Goal: Information Seeking & Learning: Learn about a topic

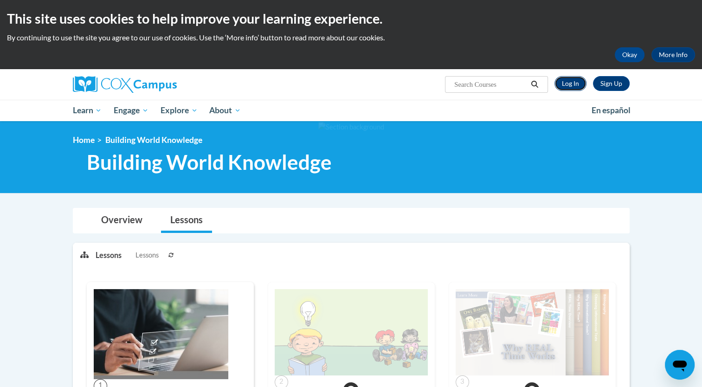
click at [570, 85] on link "Log In" at bounding box center [570, 83] width 32 height 15
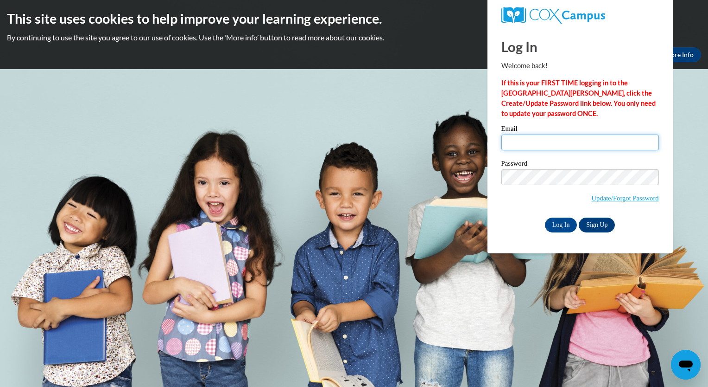
type input "awright@capna.org"
click at [549, 235] on div "Log In Welcome back! If this is your FIRST TIME logging in to the NEW Cox Campu…" at bounding box center [580, 140] width 199 height 225
click at [558, 225] on input "Log In" at bounding box center [561, 224] width 32 height 15
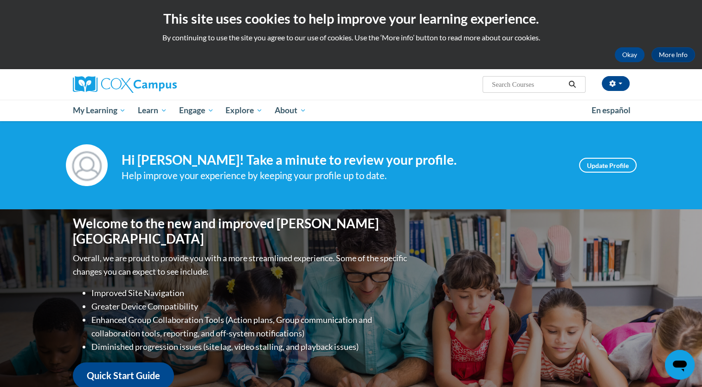
scroll to position [338, 0]
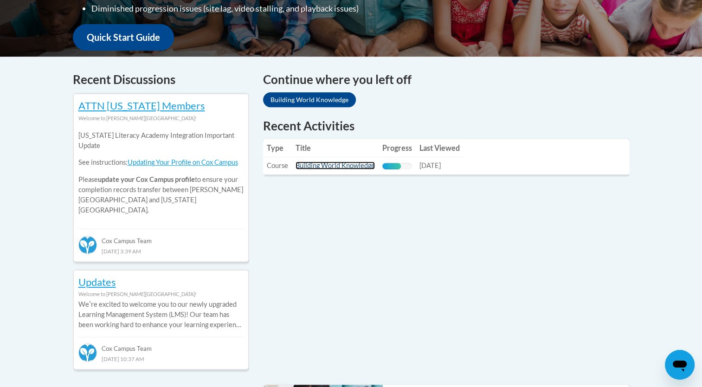
click at [360, 165] on link "Building World Knowledge" at bounding box center [334, 165] width 79 height 8
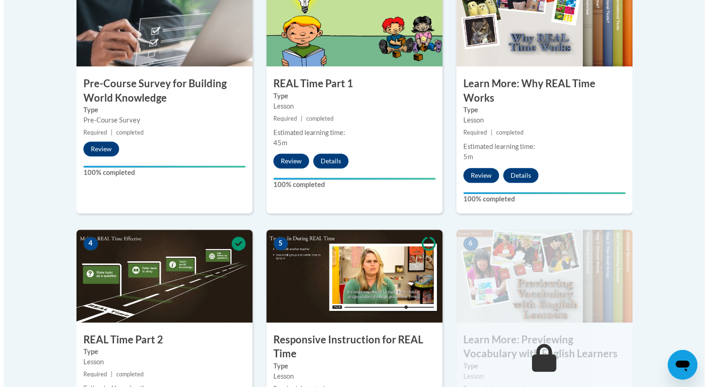
scroll to position [676, 0]
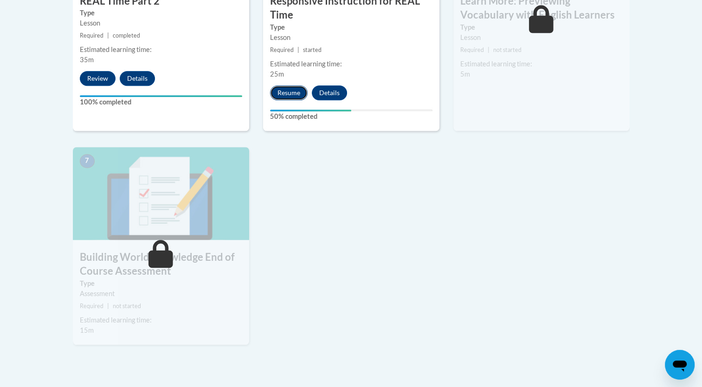
click at [289, 91] on button "Resume" at bounding box center [289, 92] width 38 height 15
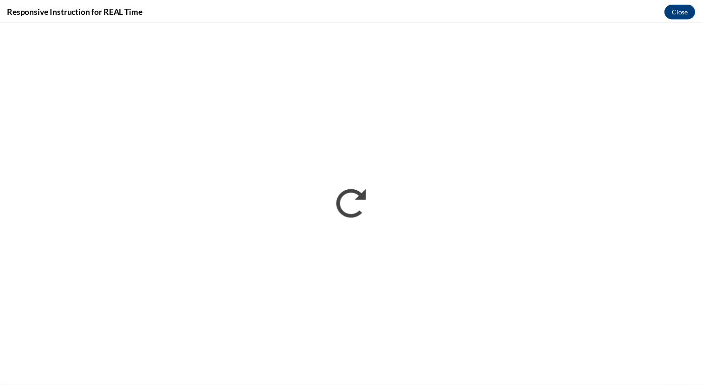
scroll to position [0, 0]
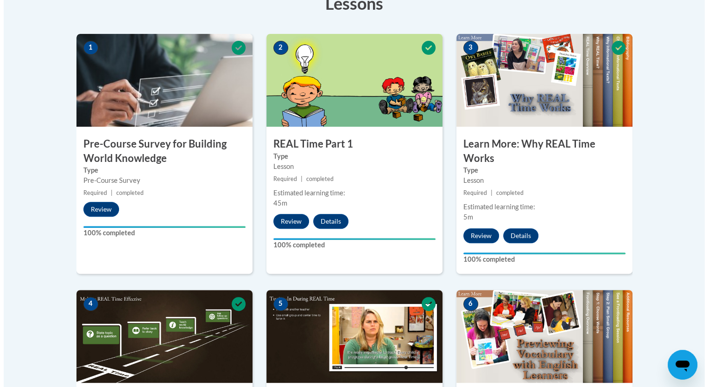
scroll to position [616, 0]
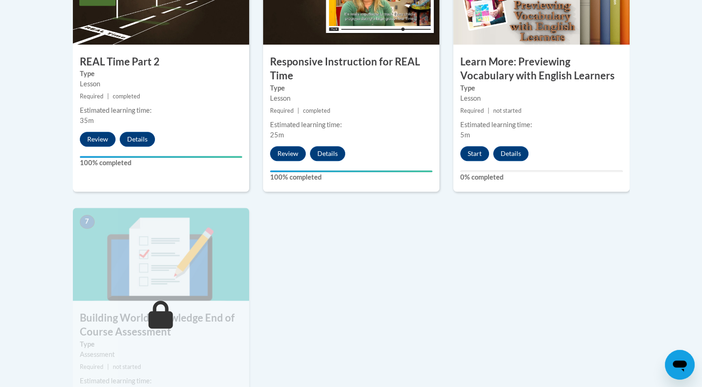
click at [473, 160] on div "6 Learn More: Previewing Vocabulary with English Learners Type Lesson Required …" at bounding box center [541, 72] width 176 height 240
click at [477, 155] on button "Start" at bounding box center [474, 153] width 29 height 15
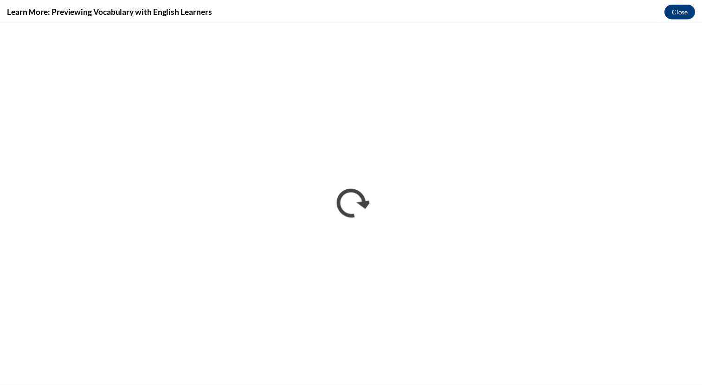
scroll to position [0, 0]
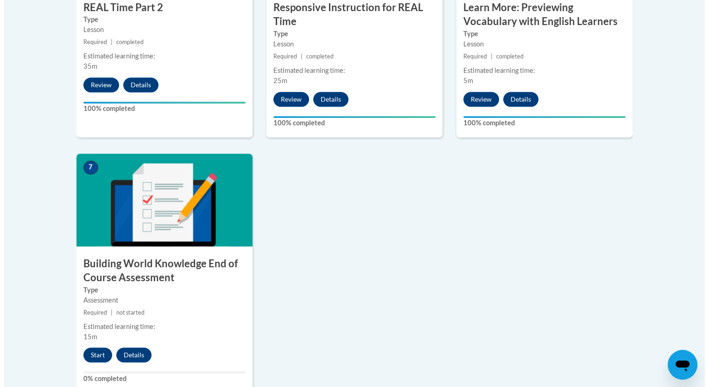
scroll to position [703, 0]
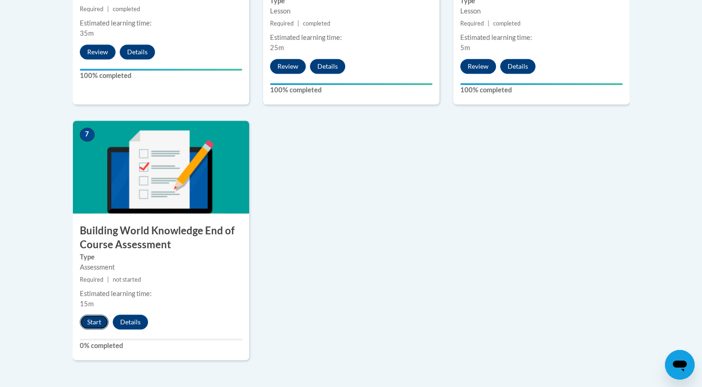
click at [93, 320] on button "Start" at bounding box center [94, 321] width 29 height 15
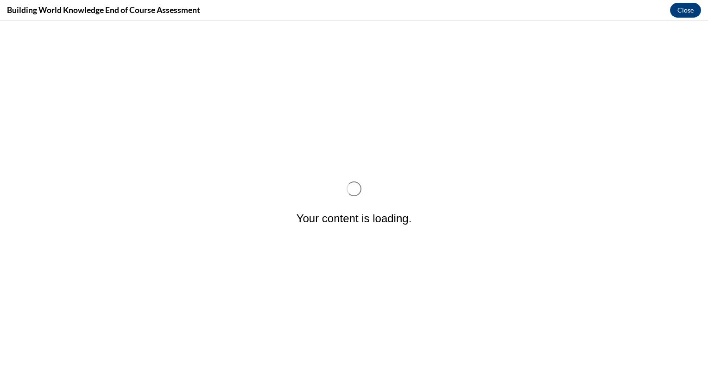
scroll to position [0, 0]
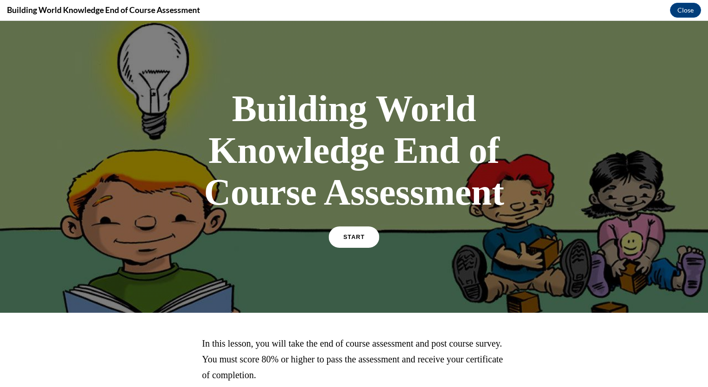
click at [357, 235] on span "START" at bounding box center [354, 237] width 21 height 7
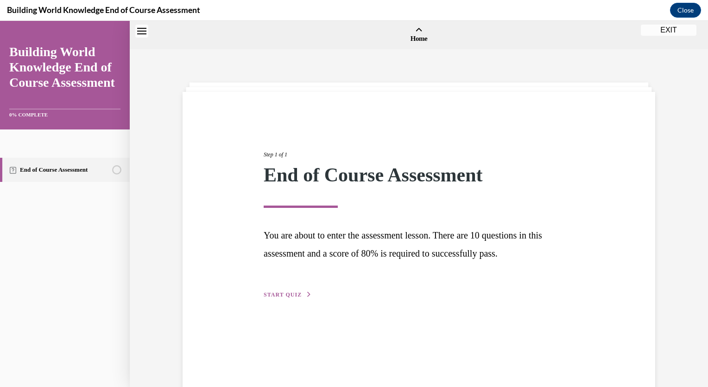
scroll to position [29, 0]
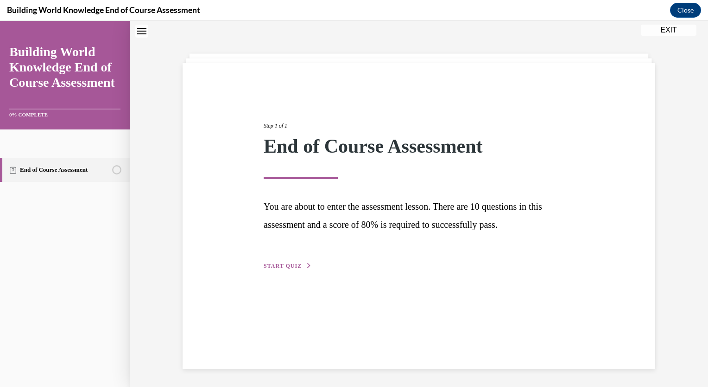
click at [279, 268] on button "START QUIZ" at bounding box center [288, 266] width 48 height 8
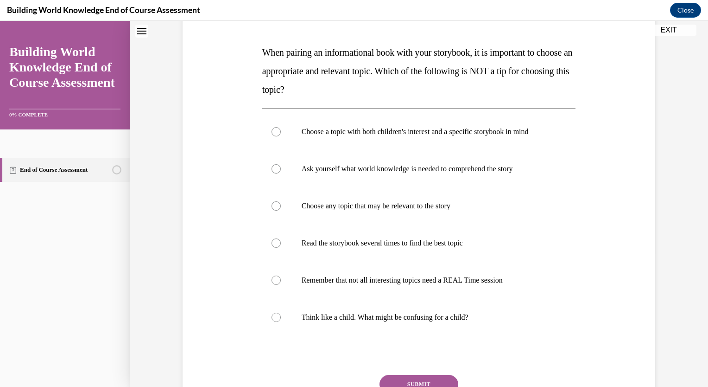
scroll to position [140, 0]
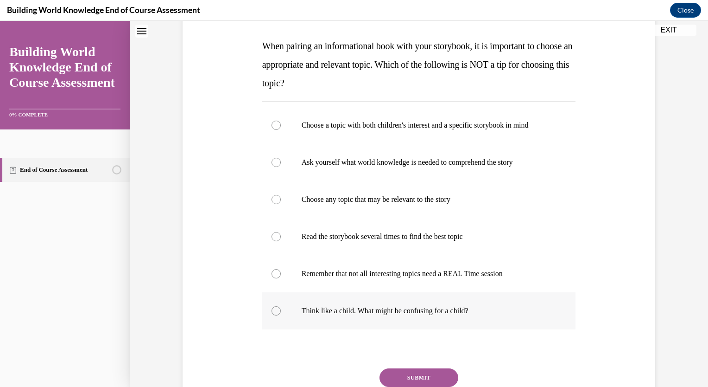
click at [312, 306] on p "Think like a child. What might be confusing for a child?" at bounding box center [427, 310] width 251 height 9
click at [281, 306] on input "Think like a child. What might be confusing for a child?" at bounding box center [276, 310] width 9 height 9
radio input "true"
click at [425, 376] on button "SUBMIT" at bounding box center [419, 377] width 79 height 19
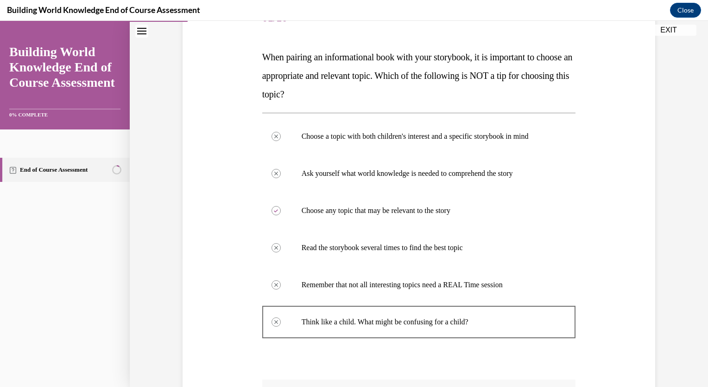
scroll to position [302, 0]
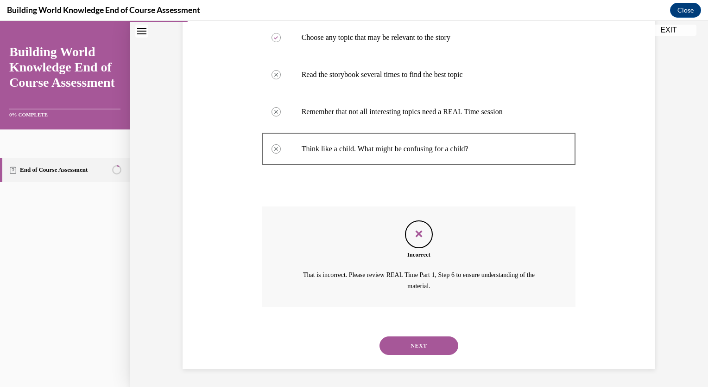
click at [404, 351] on button "NEXT" at bounding box center [419, 345] width 79 height 19
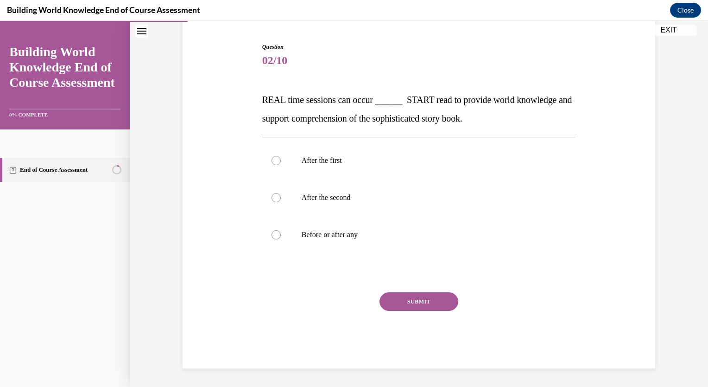
scroll to position [86, 0]
click at [328, 156] on p "After the first" at bounding box center [427, 160] width 251 height 9
click at [281, 156] on input "After the first" at bounding box center [276, 160] width 9 height 9
radio input "true"
click at [425, 299] on button "SUBMIT" at bounding box center [419, 302] width 79 height 19
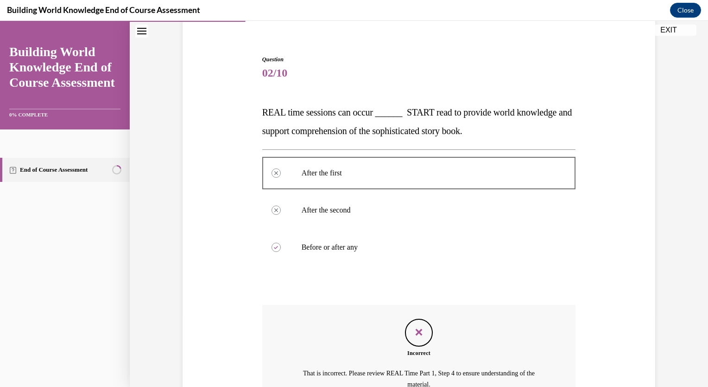
scroll to position [172, 0]
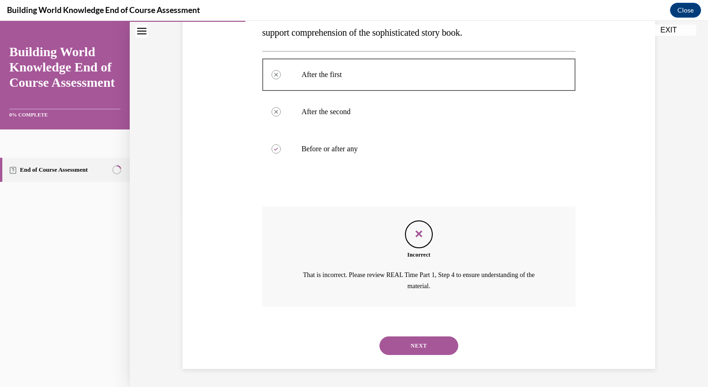
click at [430, 351] on button "NEXT" at bounding box center [419, 345] width 79 height 19
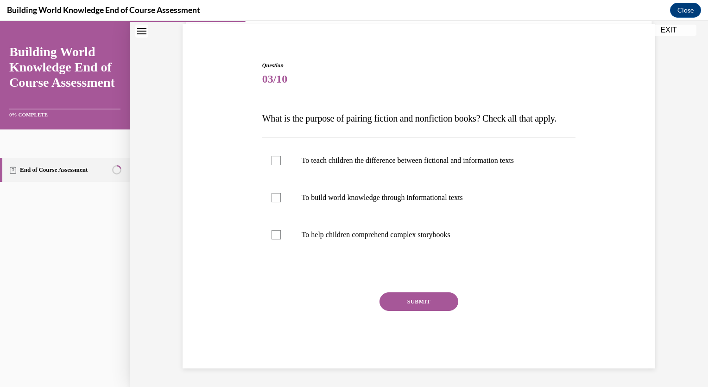
scroll to position [86, 0]
click at [291, 172] on label "To teach children the difference between fictional and information texts" at bounding box center [419, 160] width 314 height 37
click at [281, 165] on input "To teach children the difference between fictional and information texts" at bounding box center [276, 160] width 9 height 9
click at [291, 172] on label "To teach children the difference between fictional and information texts" at bounding box center [419, 160] width 314 height 37
click at [281, 165] on input "To teach children the difference between fictional and information texts" at bounding box center [276, 160] width 9 height 9
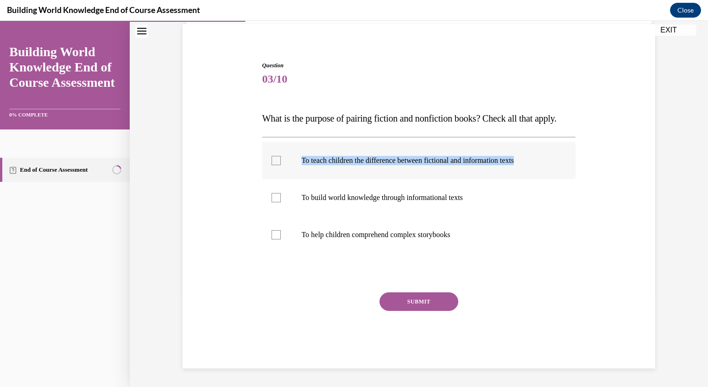
click at [291, 172] on label "To teach children the difference between fictional and information texts" at bounding box center [419, 160] width 314 height 37
click at [281, 165] on input "To teach children the difference between fictional and information texts" at bounding box center [276, 160] width 9 height 9
checkbox input "true"
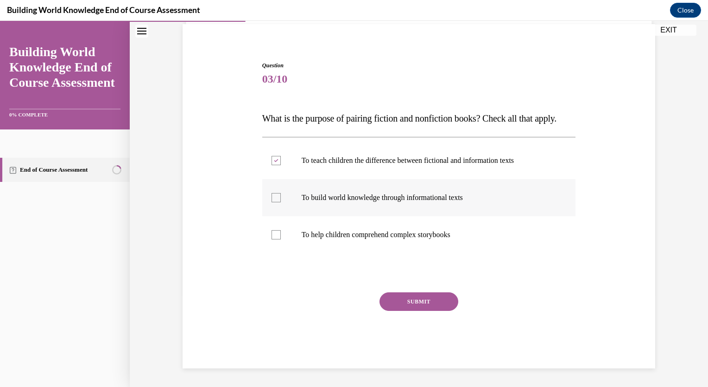
drag, startPoint x: 291, startPoint y: 172, endPoint x: 294, endPoint y: 195, distance: 23.0
click at [294, 195] on label "To build world knowledge through informational texts" at bounding box center [419, 197] width 314 height 37
click at [281, 195] on input "To build world knowledge through informational texts" at bounding box center [276, 197] width 9 height 9
checkbox input "true"
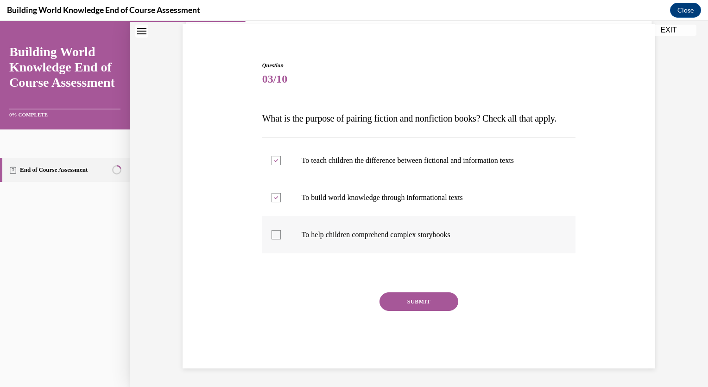
click at [283, 244] on label "To help children comprehend complex storybooks" at bounding box center [419, 234] width 314 height 37
click at [281, 239] on input "To help children comprehend complex storybooks" at bounding box center [276, 234] width 9 height 9
checkbox input "true"
click at [421, 311] on button "SUBMIT" at bounding box center [419, 301] width 79 height 19
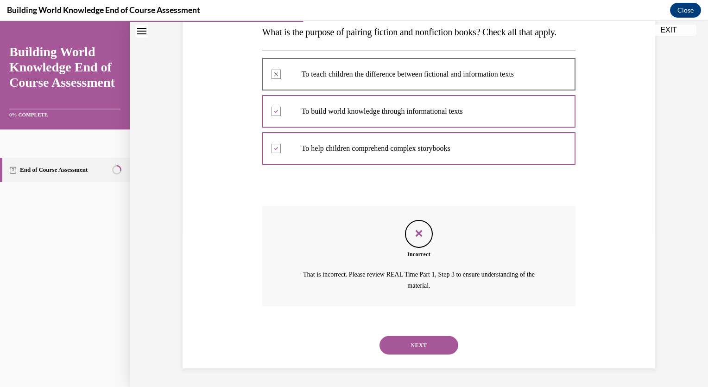
click at [437, 345] on button "NEXT" at bounding box center [419, 345] width 79 height 19
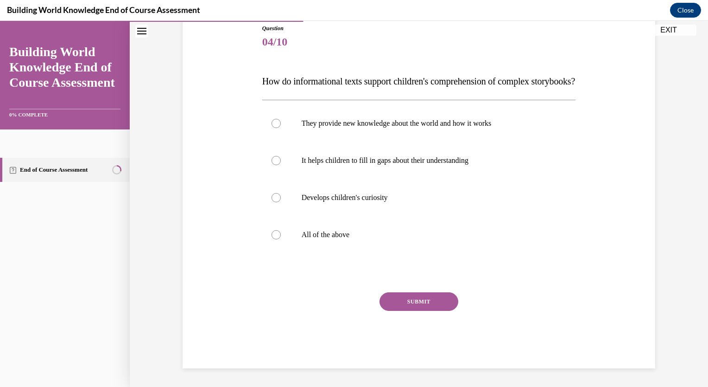
scroll to position [103, 0]
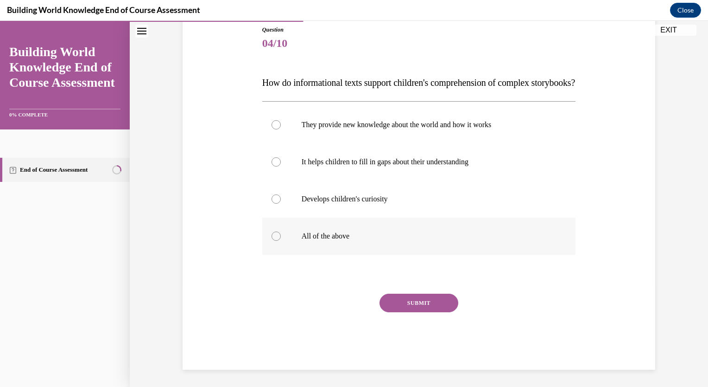
click at [308, 248] on label "All of the above" at bounding box center [419, 235] width 314 height 37
click at [281, 241] on input "All of the above" at bounding box center [276, 235] width 9 height 9
radio input "true"
click at [420, 312] on button "SUBMIT" at bounding box center [419, 303] width 79 height 19
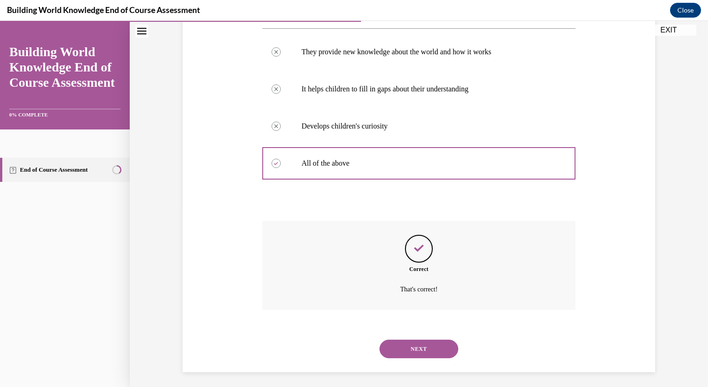
scroll to position [198, 0]
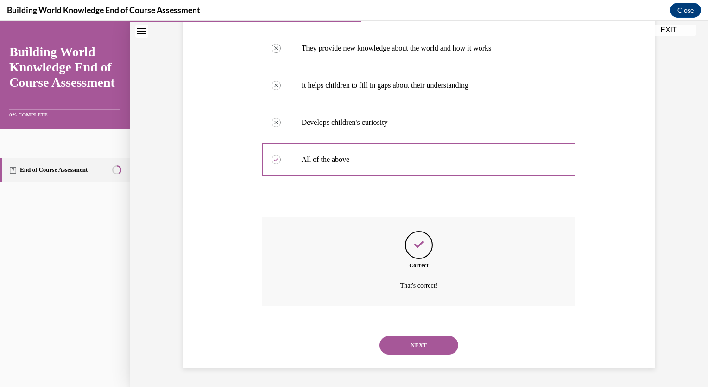
click at [421, 355] on div "NEXT" at bounding box center [419, 344] width 314 height 37
click at [423, 342] on button "NEXT" at bounding box center [419, 345] width 79 height 19
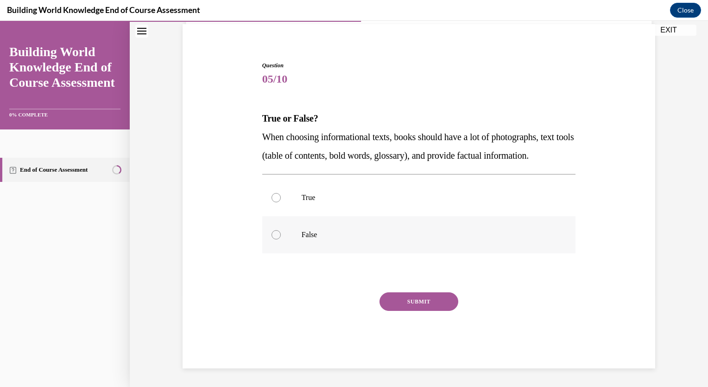
click at [315, 228] on label "False" at bounding box center [419, 234] width 314 height 37
click at [281, 230] on input "False" at bounding box center [276, 234] width 9 height 9
radio input "true"
click at [421, 300] on button "SUBMIT" at bounding box center [419, 301] width 79 height 19
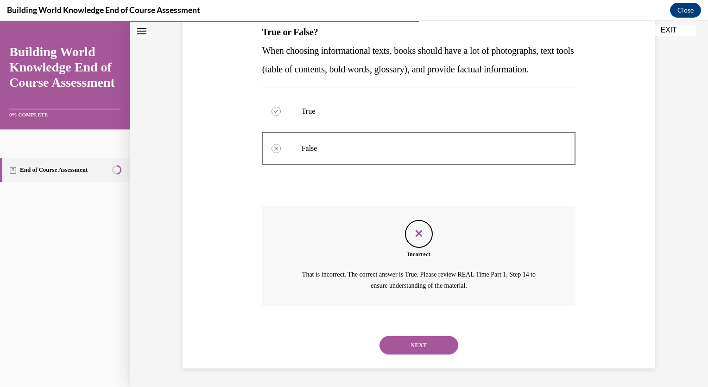
scroll to position [172, 0]
click at [421, 348] on button "NEXT" at bounding box center [419, 345] width 79 height 19
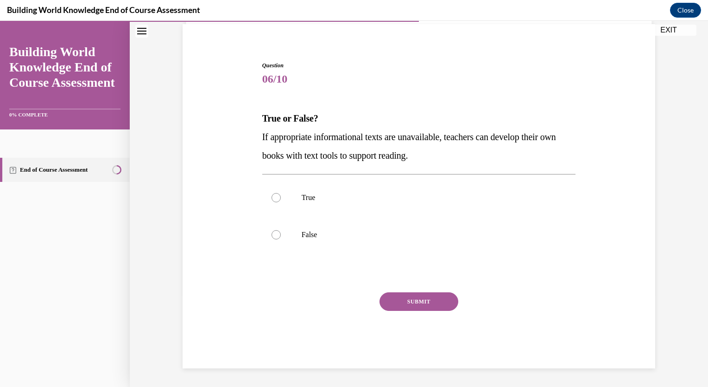
scroll to position [67, 0]
click at [394, 193] on p "True" at bounding box center [427, 197] width 251 height 9
click at [281, 193] on input "True" at bounding box center [276, 197] width 9 height 9
radio input "true"
click at [431, 305] on button "SUBMIT" at bounding box center [419, 302] width 79 height 19
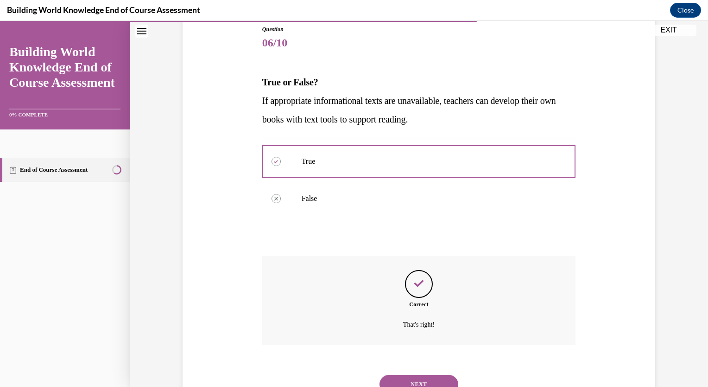
scroll to position [142, 0]
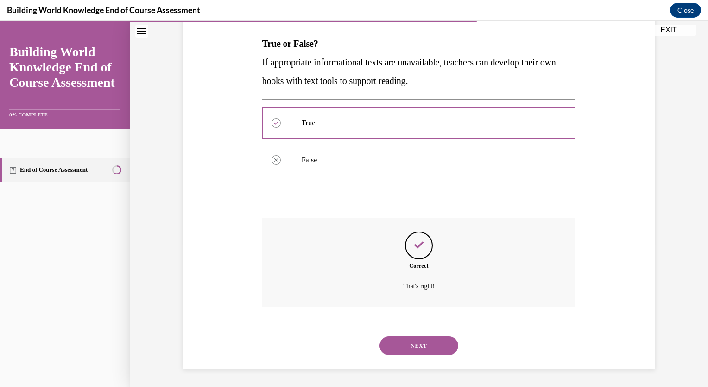
click at [422, 345] on button "NEXT" at bounding box center [419, 345] width 79 height 19
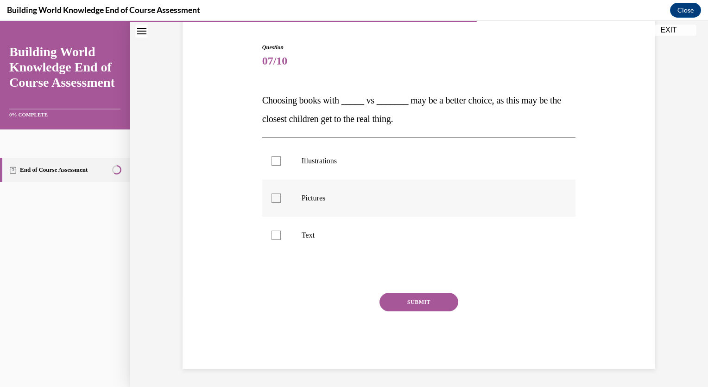
click at [319, 199] on p "Pictures" at bounding box center [427, 197] width 251 height 9
click at [281, 199] on input "Pictures" at bounding box center [276, 197] width 9 height 9
checkbox input "true"
click at [424, 297] on button "SUBMIT" at bounding box center [419, 302] width 79 height 19
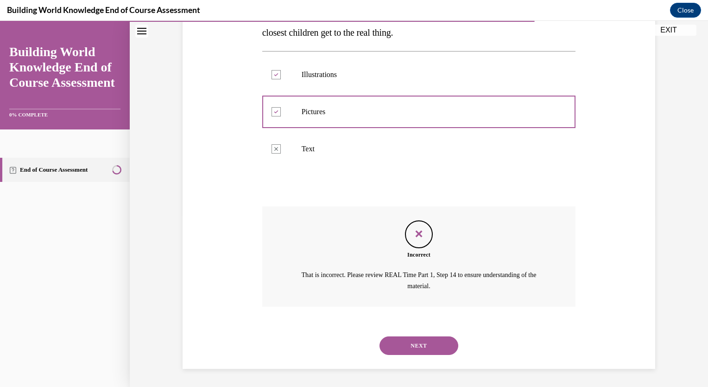
scroll to position [0, 0]
click at [417, 353] on button "NEXT" at bounding box center [419, 345] width 79 height 19
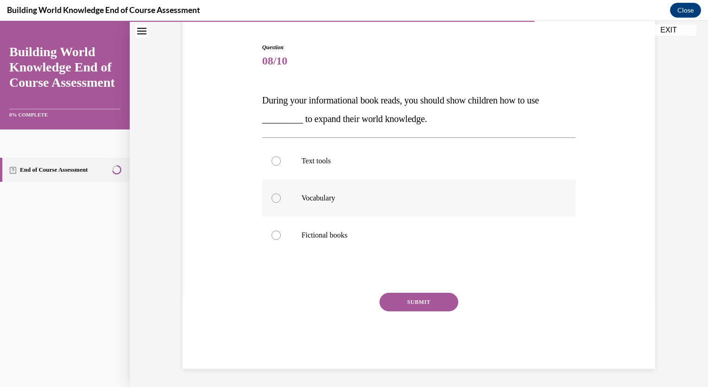
click at [407, 202] on p "Vocabulary" at bounding box center [427, 197] width 251 height 9
click at [281, 202] on input "Vocabulary" at bounding box center [276, 197] width 9 height 9
radio input "true"
click at [417, 304] on button "SUBMIT" at bounding box center [419, 302] width 79 height 19
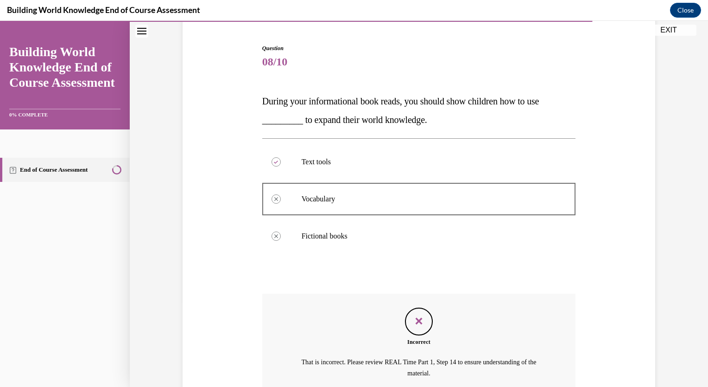
scroll to position [85, 0]
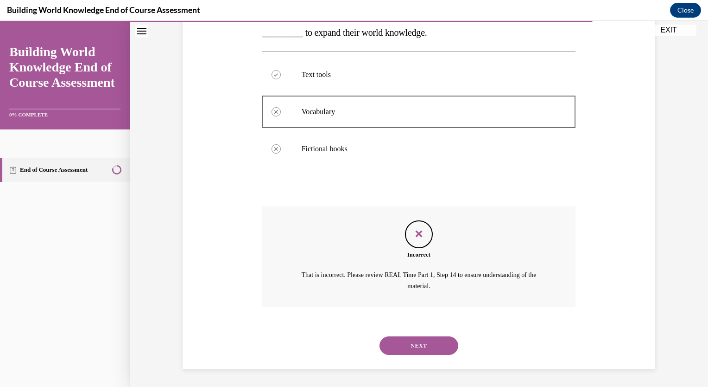
click at [428, 349] on button "NEXT" at bounding box center [419, 345] width 79 height 19
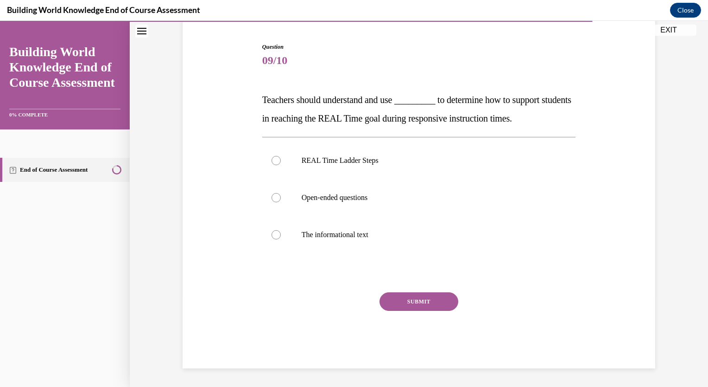
scroll to position [86, 0]
click at [376, 239] on label "The informational text" at bounding box center [419, 235] width 314 height 37
click at [281, 239] on input "The informational text" at bounding box center [276, 234] width 9 height 9
radio input "true"
click at [424, 297] on button "SUBMIT" at bounding box center [419, 302] width 79 height 19
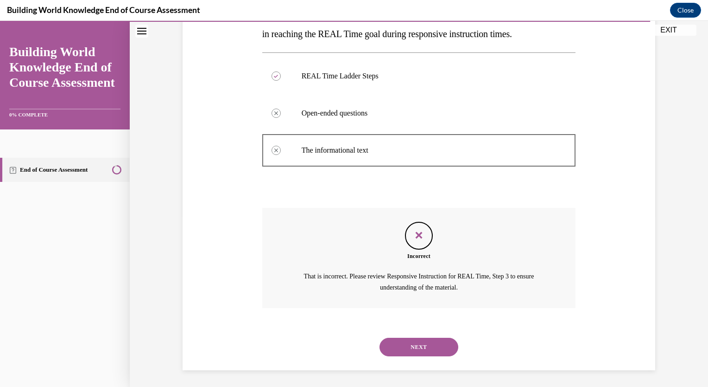
scroll to position [172, 0]
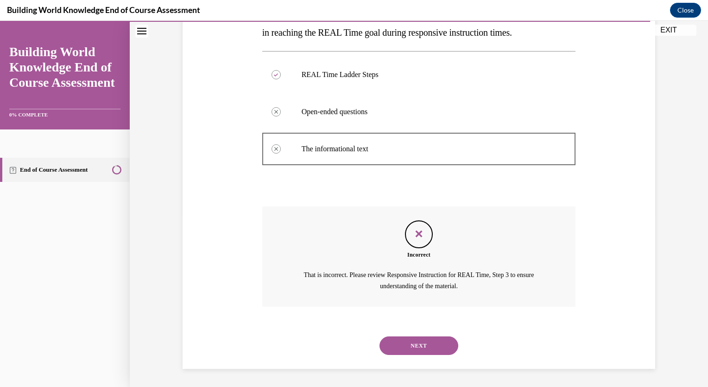
click at [444, 351] on button "NEXT" at bounding box center [419, 345] width 79 height 19
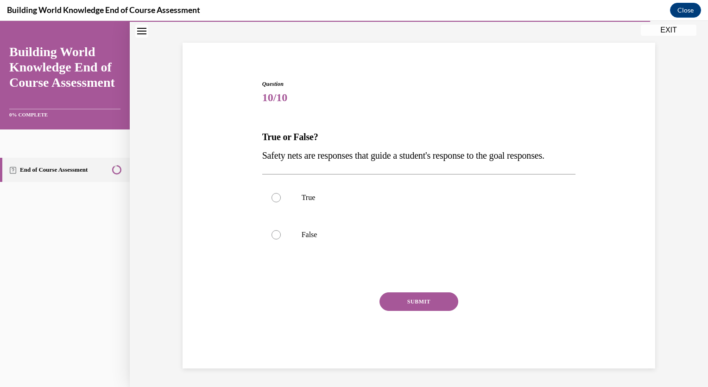
scroll to position [67, 0]
click at [368, 202] on label "True" at bounding box center [419, 197] width 314 height 37
click at [281, 202] on input "True" at bounding box center [276, 197] width 9 height 9
radio input "true"
click at [425, 305] on button "SUBMIT" at bounding box center [419, 301] width 79 height 19
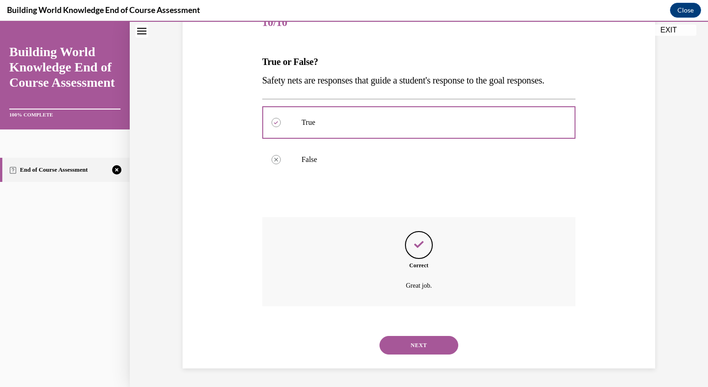
scroll to position [142, 0]
click at [434, 348] on button "NEXT" at bounding box center [419, 345] width 79 height 19
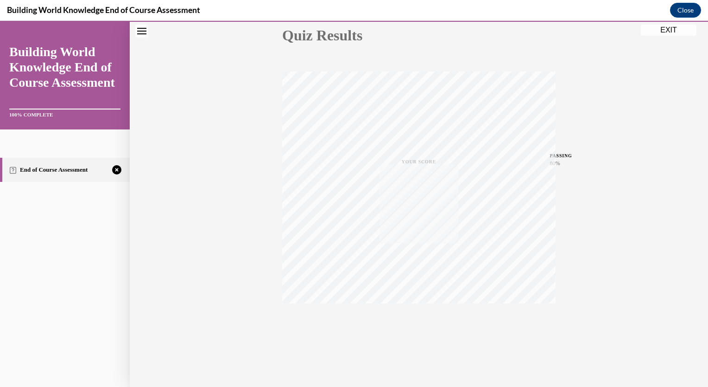
scroll to position [109, 0]
click at [414, 327] on icon "button" at bounding box center [419, 330] width 33 height 10
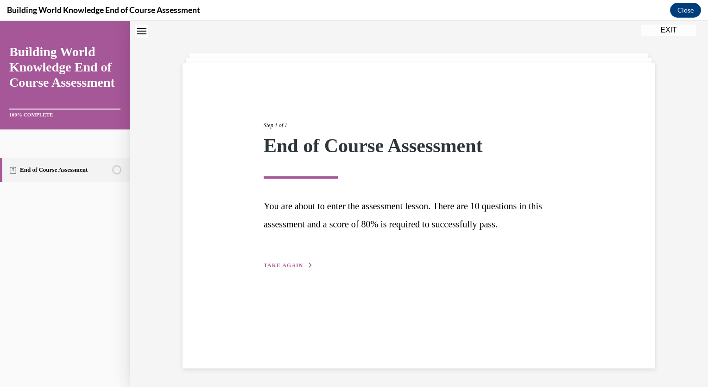
scroll to position [29, 0]
click at [291, 265] on span "TAKE AGAIN" at bounding box center [283, 265] width 39 height 6
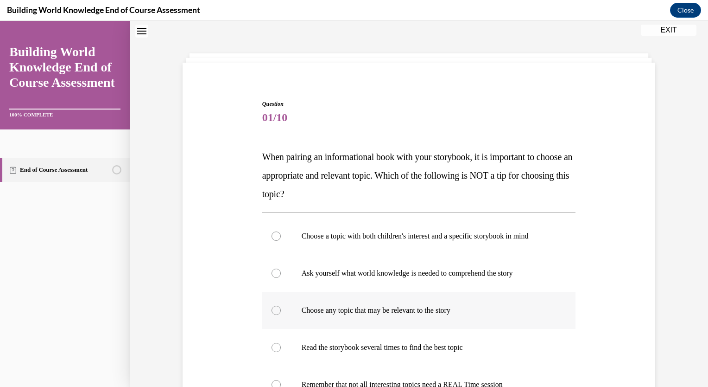
click at [334, 315] on label "Choose any topic that may be relevant to the story" at bounding box center [419, 310] width 314 height 37
click at [281, 315] on input "Choose any topic that may be relevant to the story" at bounding box center [276, 310] width 9 height 9
radio input "true"
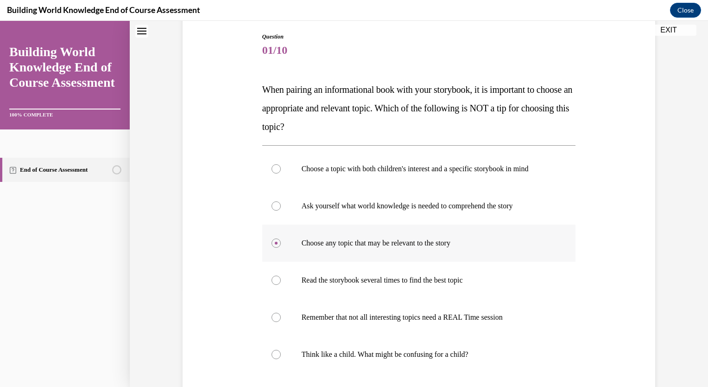
scroll to position [216, 0]
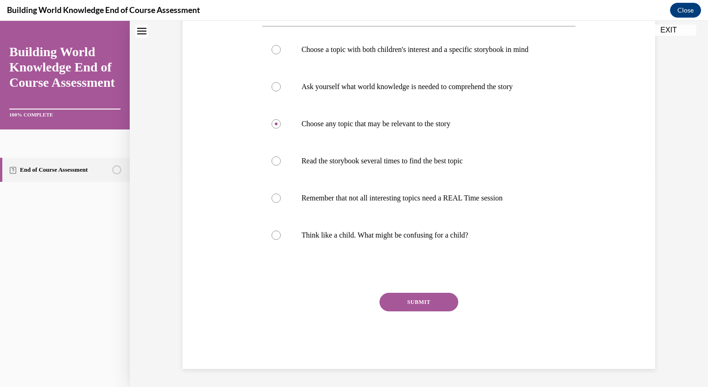
click at [430, 305] on button "SUBMIT" at bounding box center [419, 302] width 79 height 19
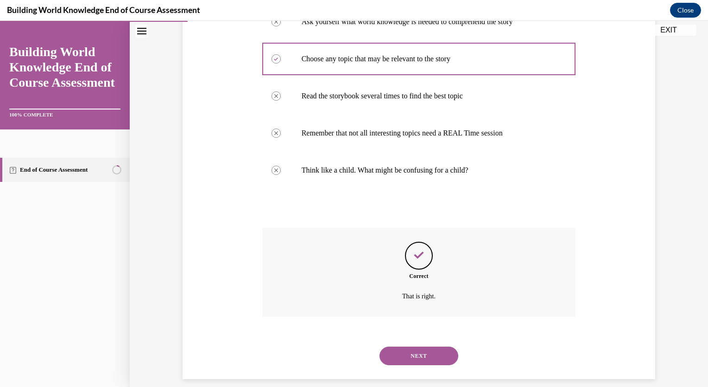
scroll to position [291, 0]
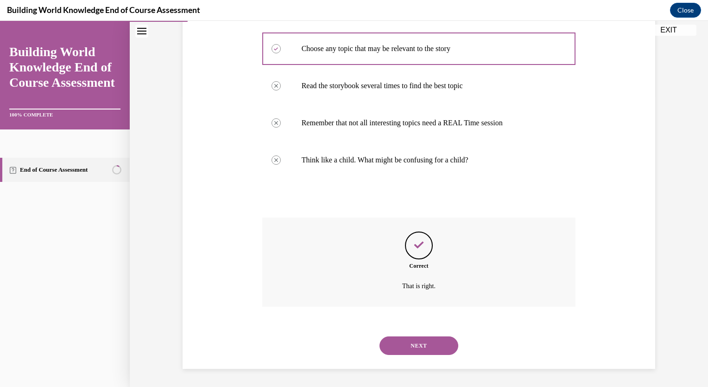
click at [437, 351] on button "NEXT" at bounding box center [419, 345] width 79 height 19
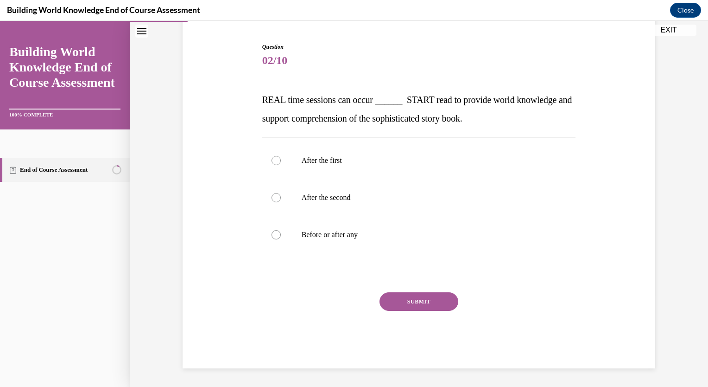
scroll to position [86, 0]
click at [346, 239] on label "Before or after any" at bounding box center [419, 235] width 314 height 37
click at [281, 239] on input "Before or after any" at bounding box center [276, 234] width 9 height 9
radio input "true"
click at [422, 302] on button "SUBMIT" at bounding box center [419, 302] width 79 height 19
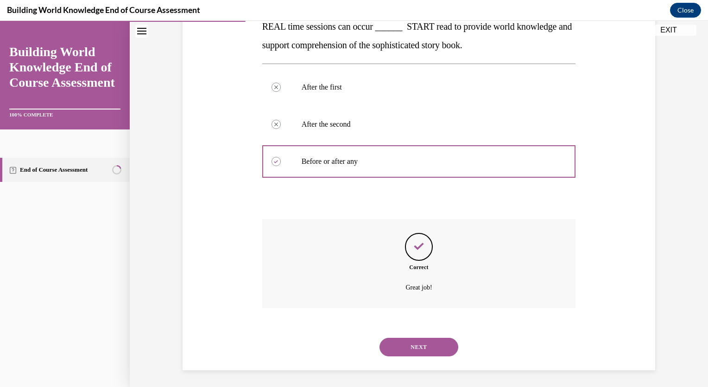
scroll to position [161, 0]
click at [434, 351] on button "NEXT" at bounding box center [419, 345] width 79 height 19
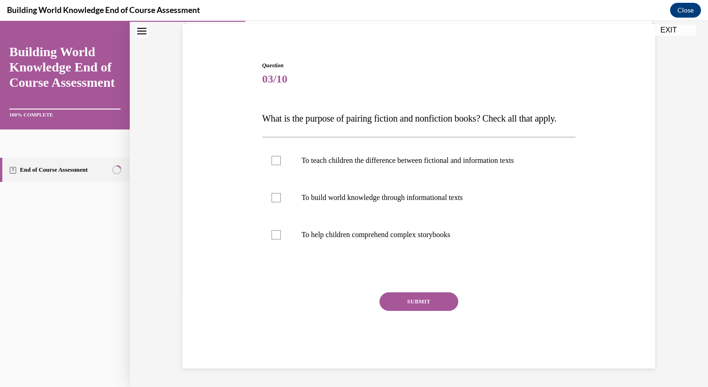
scroll to position [86, 0]
click at [438, 342] on div "SUBMIT NEXT" at bounding box center [419, 330] width 314 height 76
click at [434, 167] on label "To teach children the difference between fictional and information texts" at bounding box center [419, 160] width 314 height 37
click at [281, 165] on input "To teach children the difference between fictional and information texts" at bounding box center [276, 160] width 9 height 9
checkbox input "true"
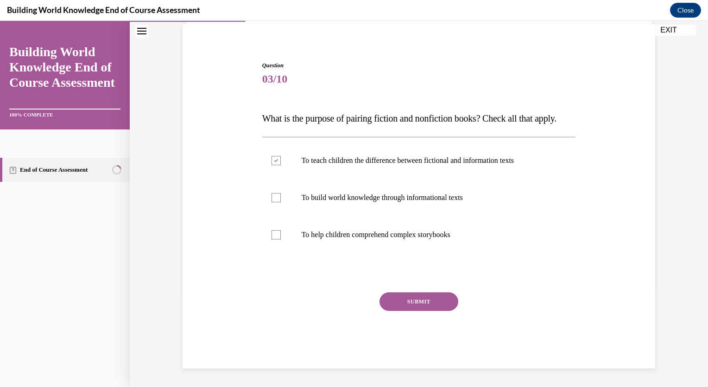
click at [426, 297] on button "SUBMIT" at bounding box center [419, 301] width 79 height 19
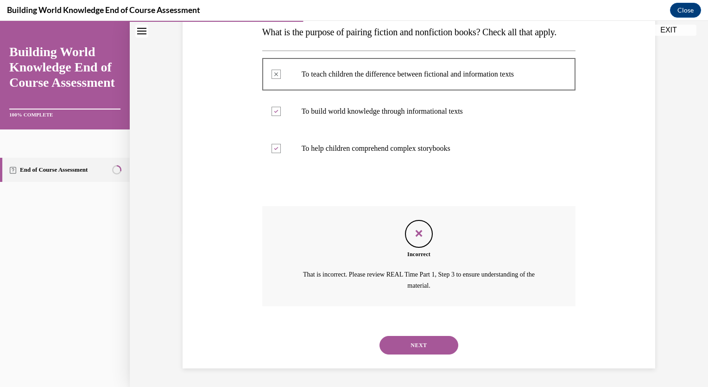
scroll to position [172, 0]
click at [427, 344] on button "NEXT" at bounding box center [419, 345] width 79 height 19
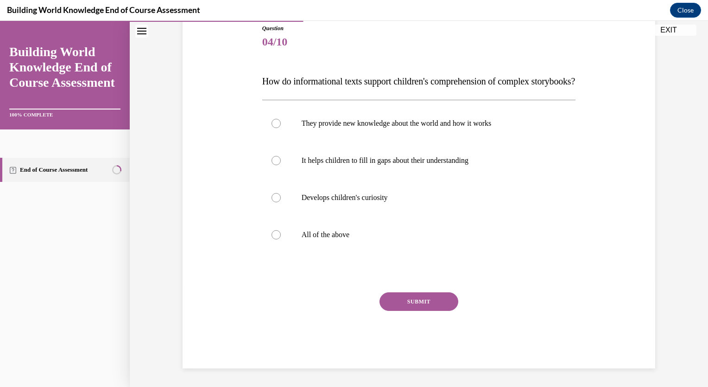
scroll to position [103, 0]
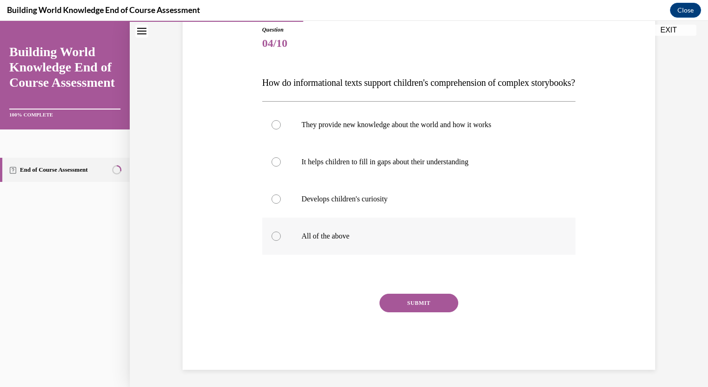
click at [362, 241] on p "All of the above" at bounding box center [427, 235] width 251 height 9
click at [281, 241] on input "All of the above" at bounding box center [276, 235] width 9 height 9
radio input "true"
click at [420, 312] on button "SUBMIT" at bounding box center [419, 303] width 79 height 19
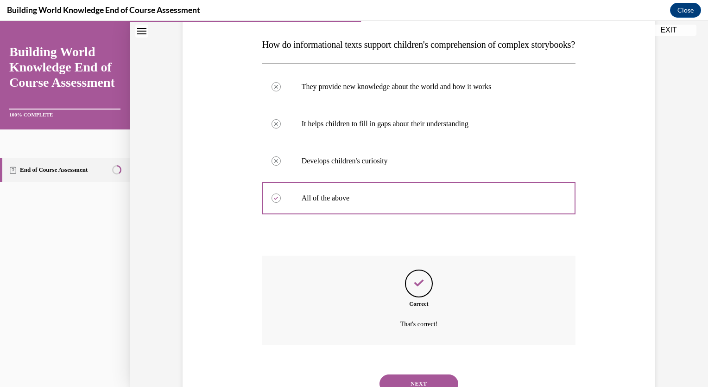
scroll to position [198, 0]
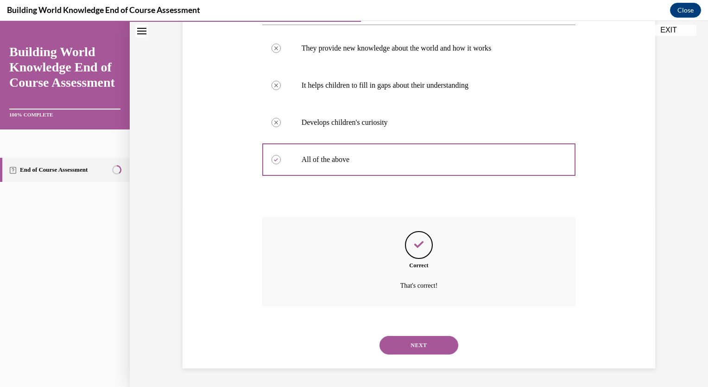
click at [435, 349] on button "NEXT" at bounding box center [419, 345] width 79 height 19
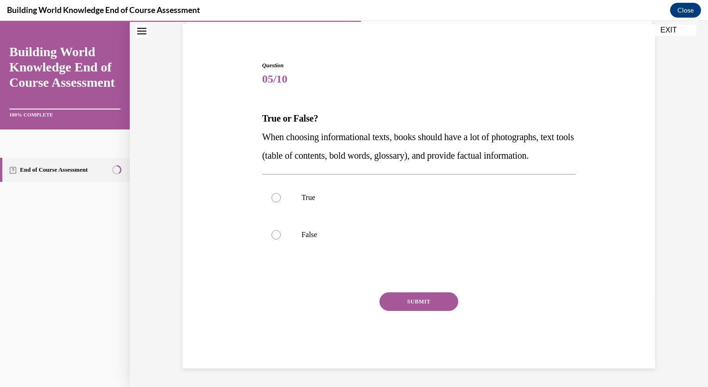
scroll to position [86, 0]
click at [336, 236] on p "False" at bounding box center [427, 234] width 251 height 9
click at [281, 236] on input "False" at bounding box center [276, 234] width 9 height 9
radio input "true"
click at [434, 296] on button "SUBMIT" at bounding box center [419, 301] width 79 height 19
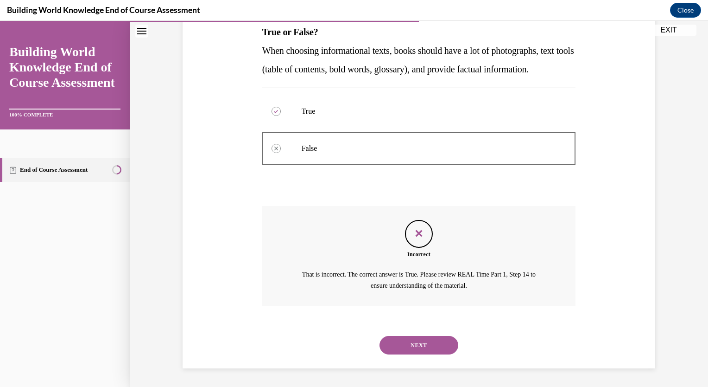
scroll to position [172, 0]
click at [430, 347] on button "NEXT" at bounding box center [419, 345] width 79 height 19
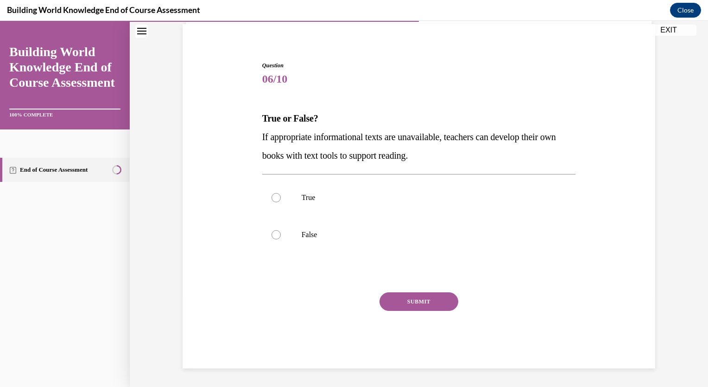
scroll to position [67, 0]
click at [384, 202] on label "True" at bounding box center [419, 197] width 314 height 37
click at [281, 202] on input "True" at bounding box center [276, 197] width 9 height 9
radio input "true"
click at [428, 304] on button "SUBMIT" at bounding box center [419, 302] width 79 height 19
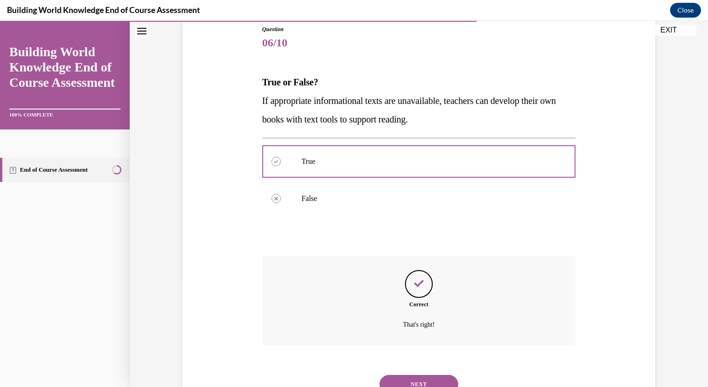
scroll to position [142, 0]
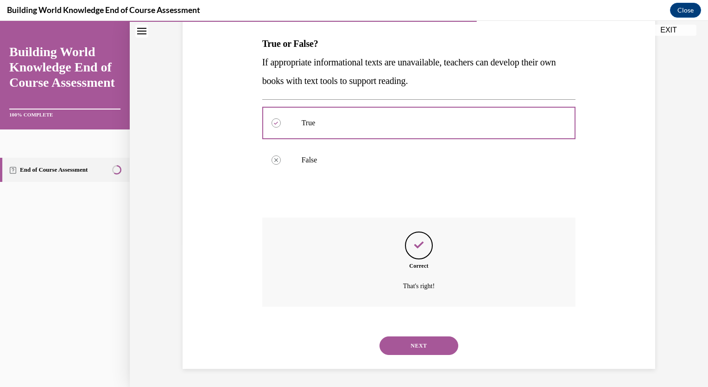
click at [431, 349] on button "NEXT" at bounding box center [419, 345] width 79 height 19
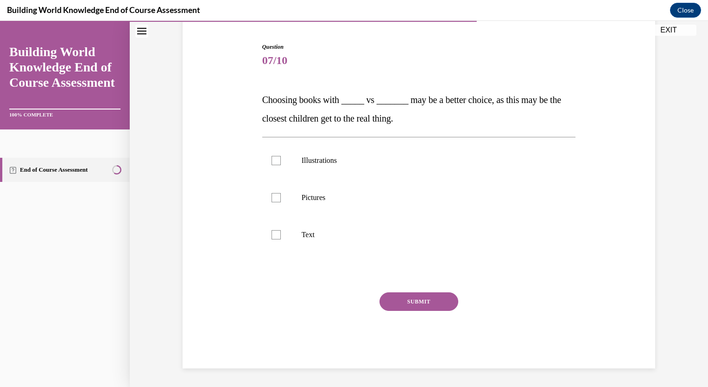
scroll to position [86, 0]
click at [326, 162] on p "Illustrations" at bounding box center [427, 160] width 251 height 9
click at [281, 162] on input "Illustrations" at bounding box center [276, 160] width 9 height 9
checkbox input "true"
click at [318, 199] on p "Pictures" at bounding box center [427, 197] width 251 height 9
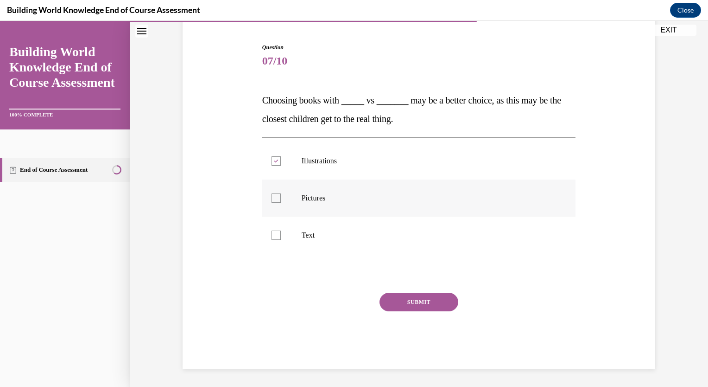
click at [281, 199] on input "Pictures" at bounding box center [276, 197] width 9 height 9
checkbox input "true"
click at [418, 306] on button "SUBMIT" at bounding box center [419, 302] width 79 height 19
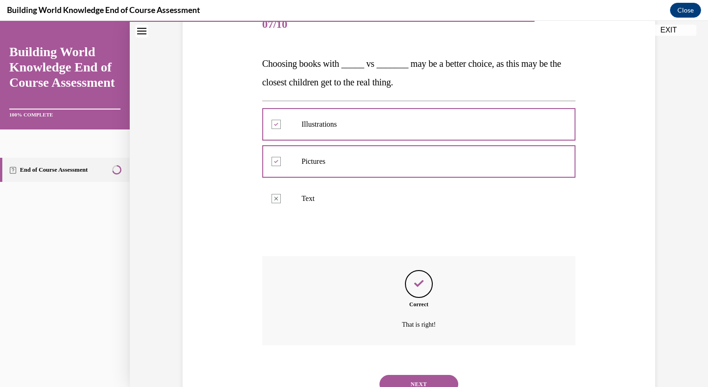
scroll to position [161, 0]
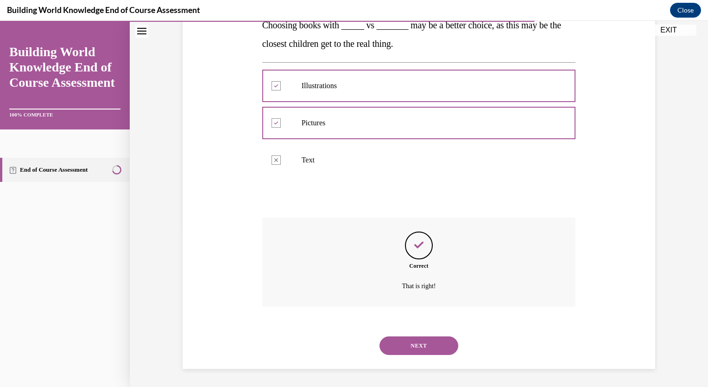
click at [434, 351] on button "NEXT" at bounding box center [419, 345] width 79 height 19
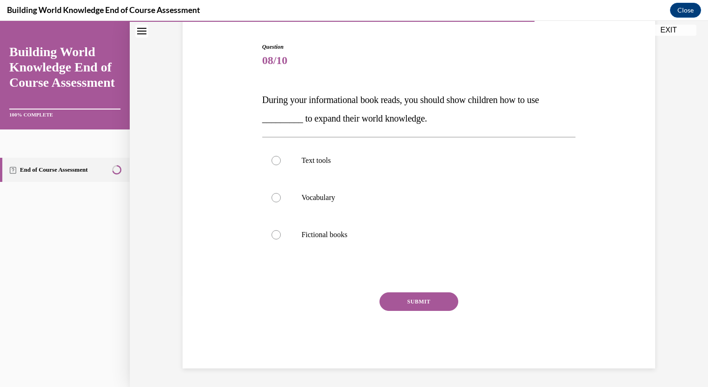
scroll to position [86, 0]
click at [312, 168] on label "Text tools" at bounding box center [419, 160] width 314 height 37
click at [281, 166] on input "Text tools" at bounding box center [276, 160] width 9 height 9
radio input "true"
click at [425, 300] on button "SUBMIT" at bounding box center [419, 302] width 79 height 19
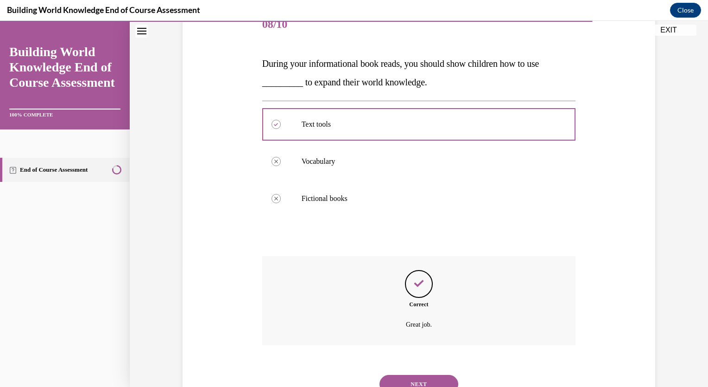
scroll to position [161, 0]
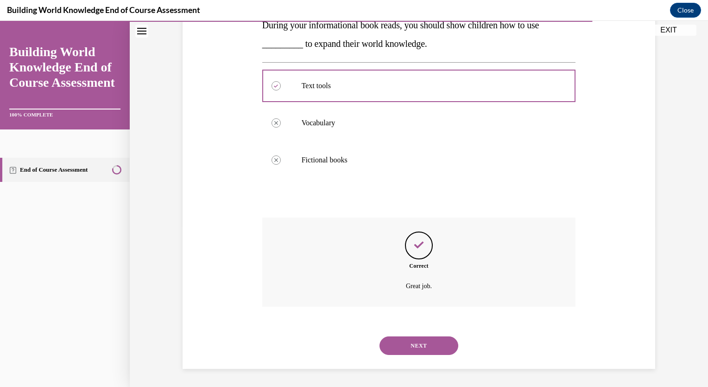
click at [434, 345] on button "NEXT" at bounding box center [419, 345] width 79 height 19
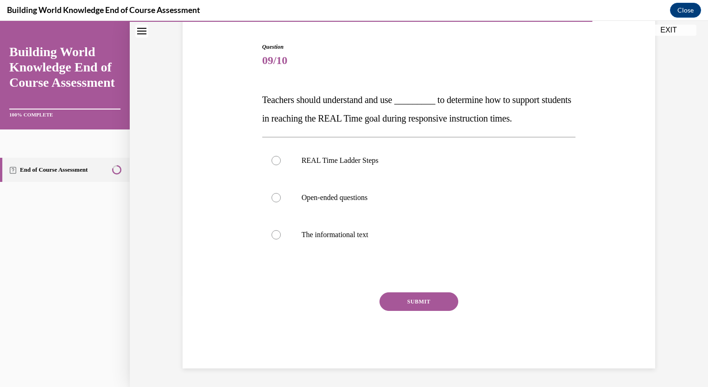
scroll to position [86, 0]
click at [374, 232] on p "The informational text" at bounding box center [427, 234] width 251 height 9
click at [281, 232] on input "The informational text" at bounding box center [276, 234] width 9 height 9
radio input "true"
click at [412, 310] on button "SUBMIT" at bounding box center [419, 302] width 79 height 19
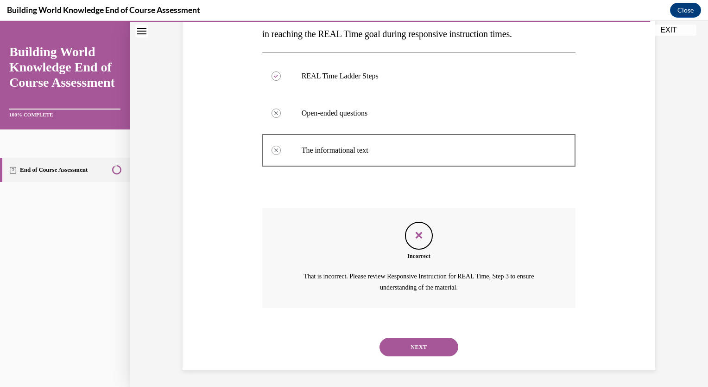
scroll to position [172, 0]
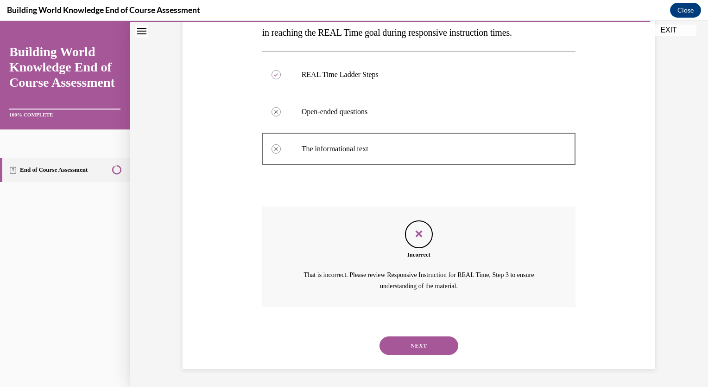
click at [418, 352] on button "NEXT" at bounding box center [419, 345] width 79 height 19
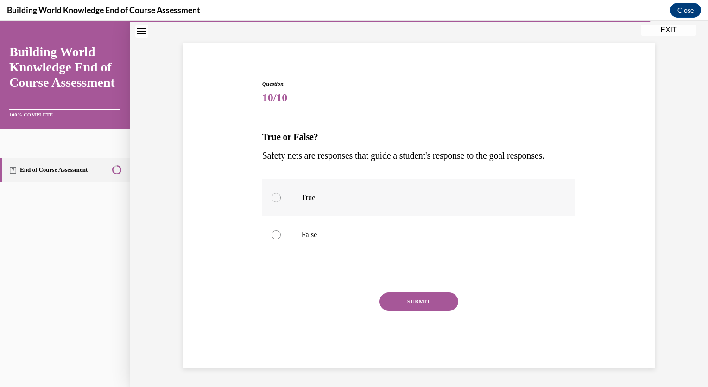
click at [402, 200] on p "True" at bounding box center [427, 197] width 251 height 9
click at [281, 200] on input "True" at bounding box center [276, 197] width 9 height 9
radio input "true"
click at [421, 302] on button "SUBMIT" at bounding box center [419, 301] width 79 height 19
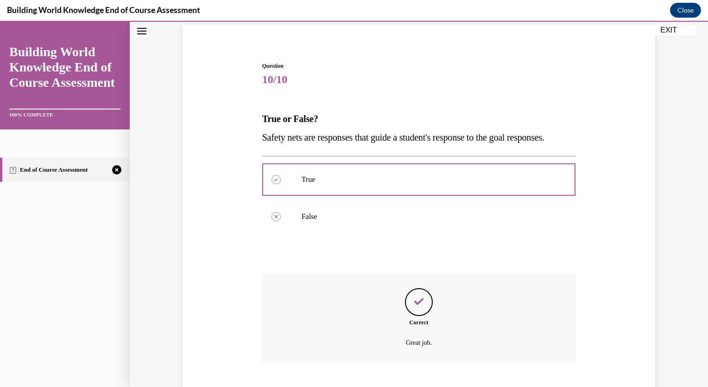
scroll to position [142, 0]
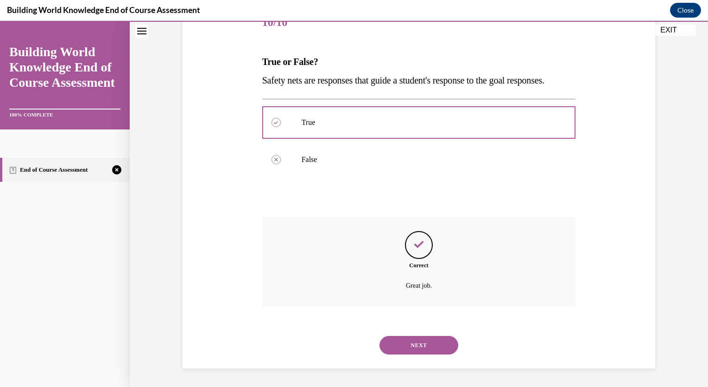
click at [432, 353] on button "NEXT" at bounding box center [419, 345] width 79 height 19
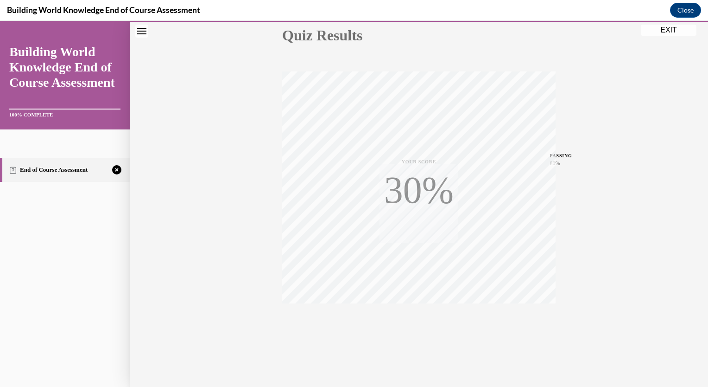
scroll to position [109, 0]
click at [419, 324] on div "TAKE AGAIN" at bounding box center [419, 325] width 33 height 22
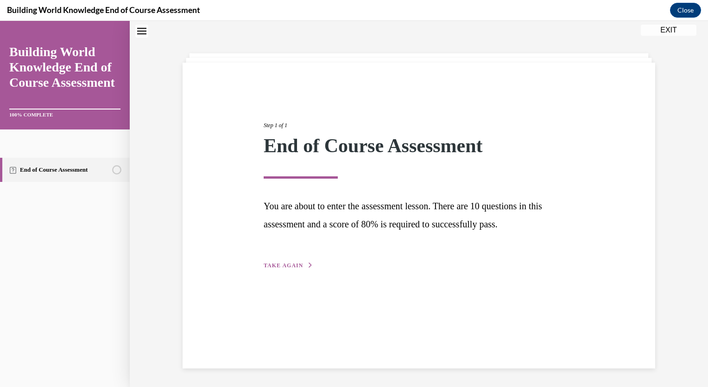
scroll to position [29, 0]
click at [302, 267] on button "TAKE AGAIN" at bounding box center [289, 265] width 50 height 8
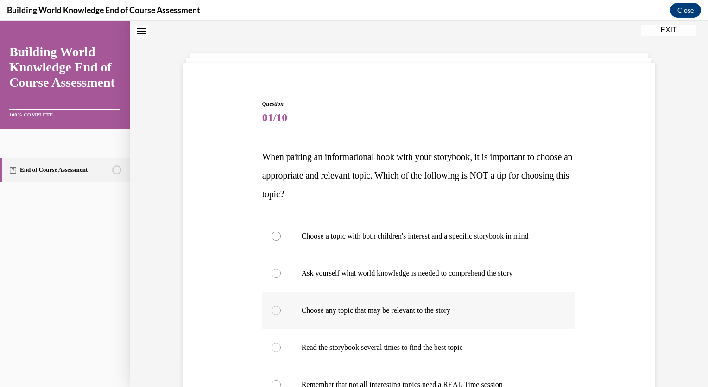
click at [377, 311] on p "Choose any topic that may be relevant to the story" at bounding box center [427, 310] width 251 height 9
click at [281, 311] on input "Choose any topic that may be relevant to the story" at bounding box center [276, 310] width 9 height 9
radio input "true"
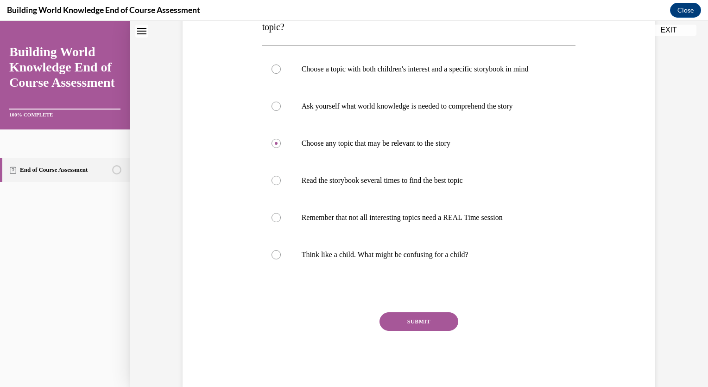
click at [427, 324] on button "SUBMIT" at bounding box center [419, 321] width 79 height 19
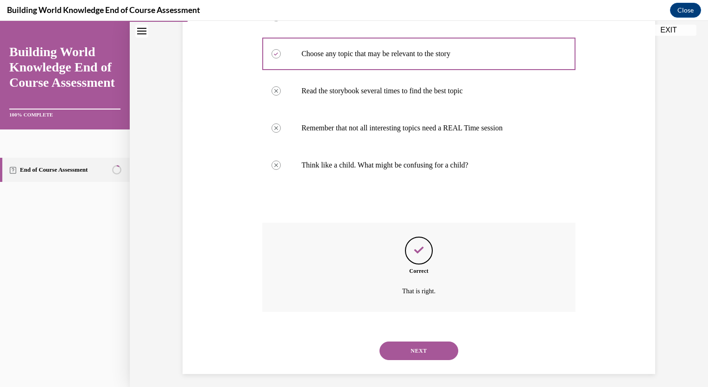
scroll to position [291, 0]
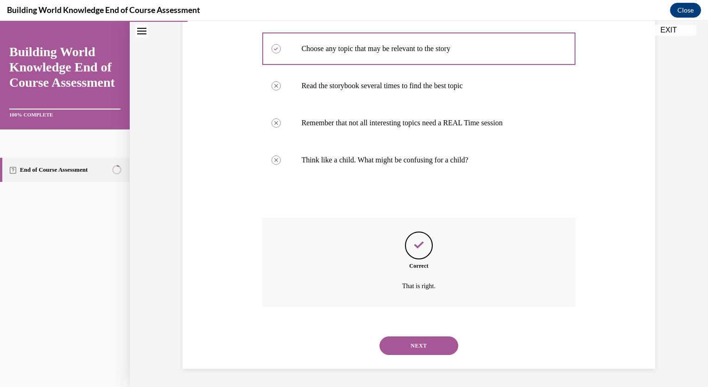
click at [430, 346] on button "NEXT" at bounding box center [419, 345] width 79 height 19
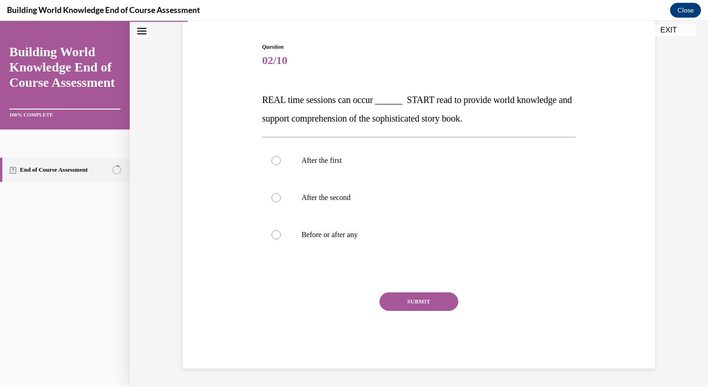
scroll to position [86, 0]
click at [352, 233] on p "Before or after any" at bounding box center [427, 234] width 251 height 9
click at [281, 233] on input "Before or after any" at bounding box center [276, 234] width 9 height 9
radio input "true"
click at [427, 302] on button "SUBMIT" at bounding box center [419, 302] width 79 height 19
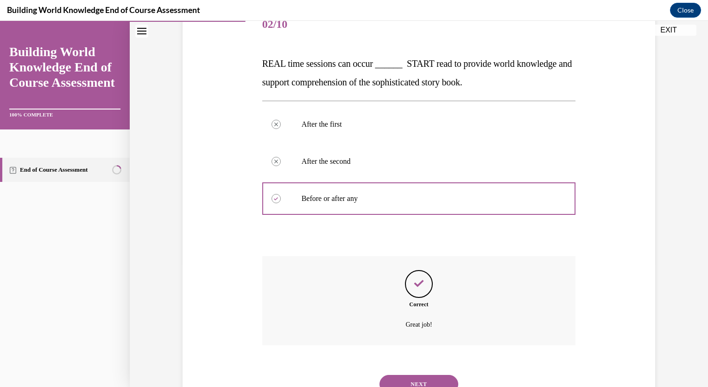
scroll to position [161, 0]
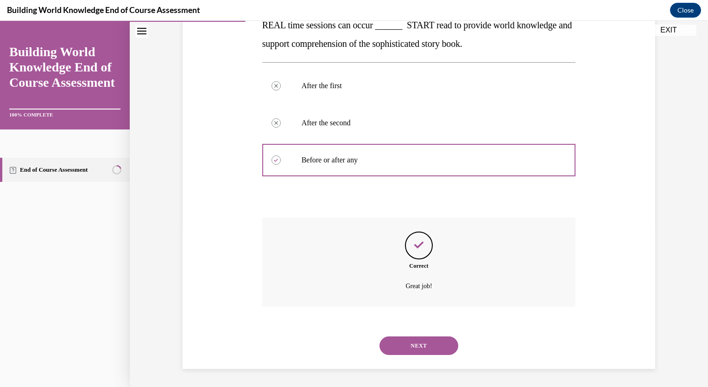
click at [432, 346] on button "NEXT" at bounding box center [419, 345] width 79 height 19
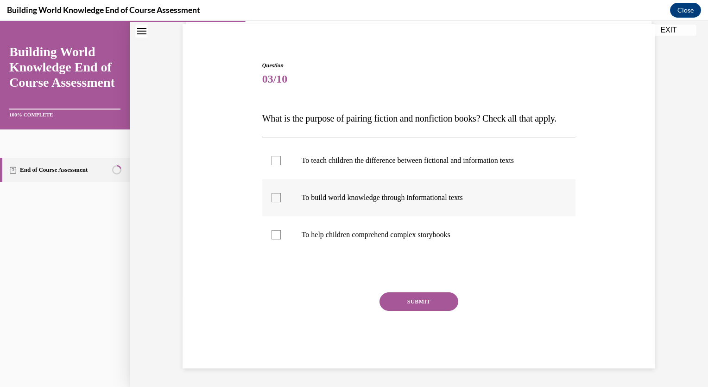
click at [399, 202] on label "To build world knowledge through informational texts" at bounding box center [419, 197] width 314 height 37
click at [281, 202] on input "To build world knowledge through informational texts" at bounding box center [276, 197] width 9 height 9
checkbox input "true"
click at [402, 235] on p "To help children comprehend complex storybooks" at bounding box center [427, 234] width 251 height 9
click at [281, 235] on input "To help children comprehend complex storybooks" at bounding box center [276, 234] width 9 height 9
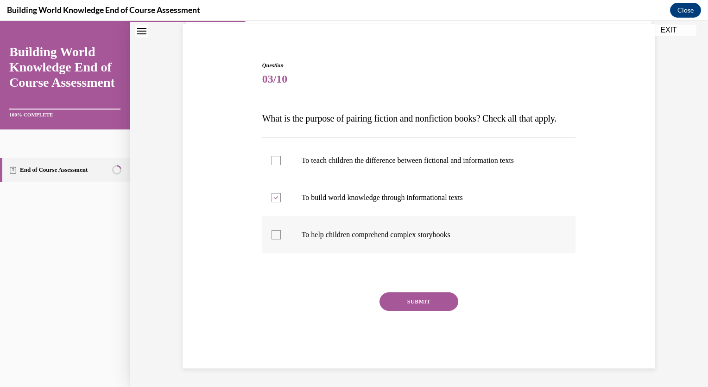
checkbox input "true"
click at [423, 300] on button "SUBMIT" at bounding box center [419, 301] width 79 height 19
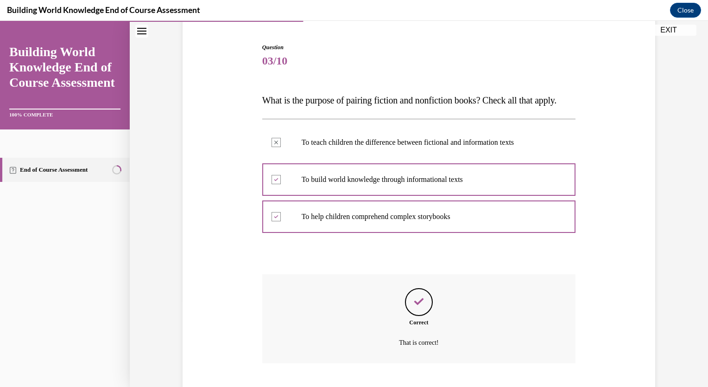
scroll to position [161, 0]
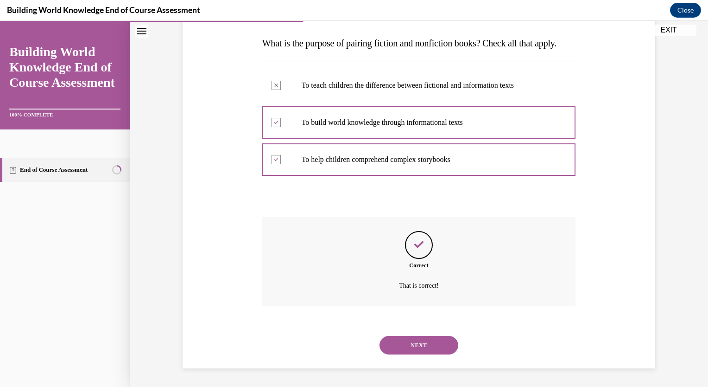
click at [443, 350] on button "NEXT" at bounding box center [419, 345] width 79 height 19
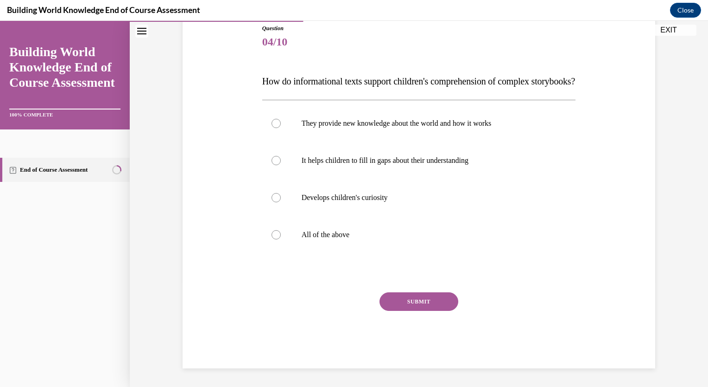
scroll to position [103, 0]
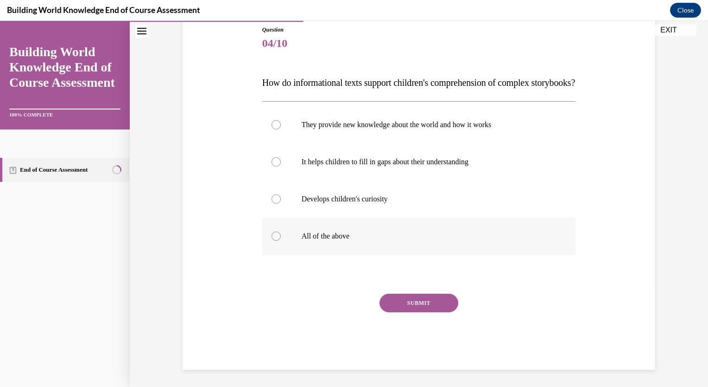
click at [364, 241] on p "All of the above" at bounding box center [427, 235] width 251 height 9
click at [281, 241] on input "All of the above" at bounding box center [276, 235] width 9 height 9
radio input "true"
click at [433, 312] on button "SUBMIT" at bounding box center [419, 303] width 79 height 19
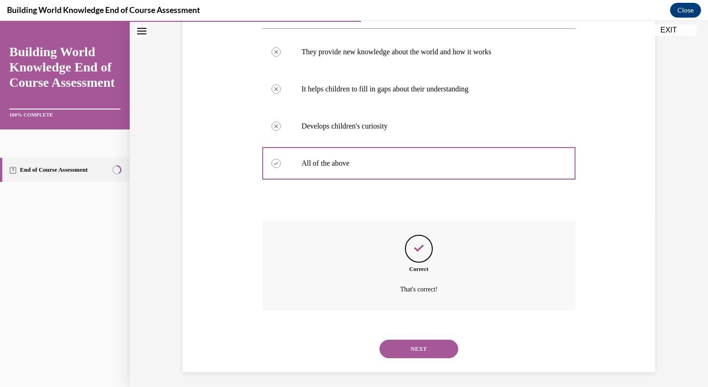
scroll to position [198, 0]
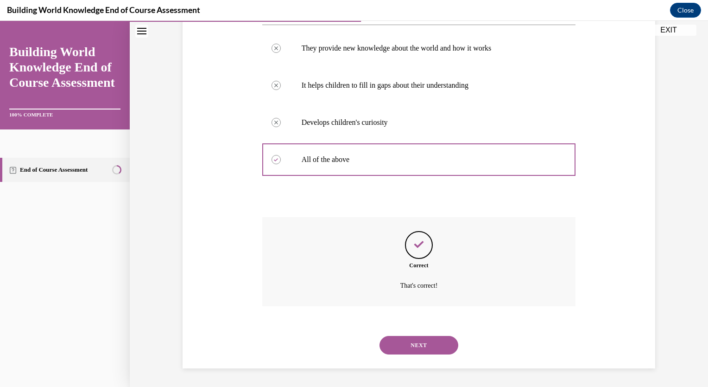
click at [441, 345] on button "NEXT" at bounding box center [419, 345] width 79 height 19
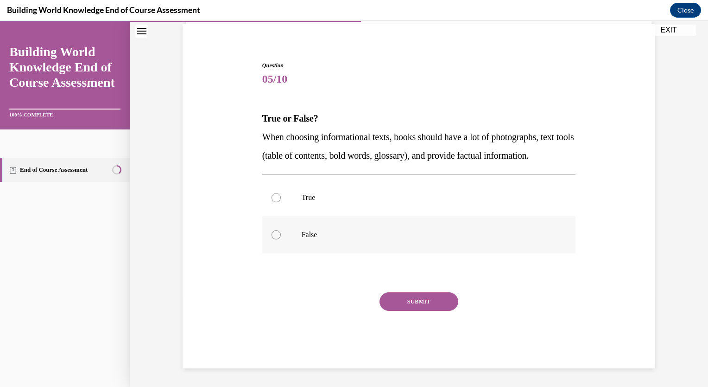
click at [404, 237] on p "False" at bounding box center [427, 234] width 251 height 9
click at [281, 237] on input "False" at bounding box center [276, 234] width 9 height 9
radio input "true"
click at [411, 302] on button "SUBMIT" at bounding box center [419, 301] width 79 height 19
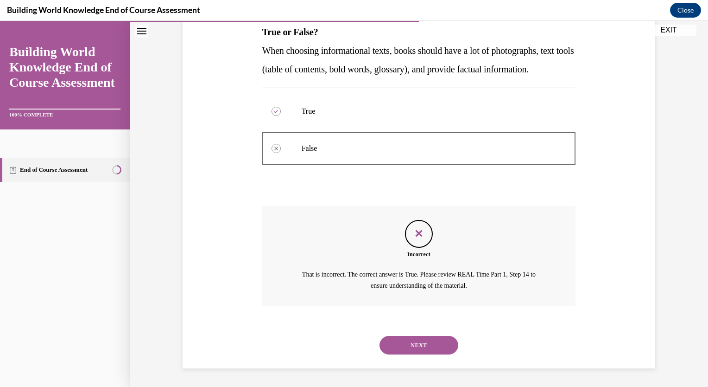
scroll to position [172, 0]
click at [440, 345] on button "NEXT" at bounding box center [419, 345] width 79 height 19
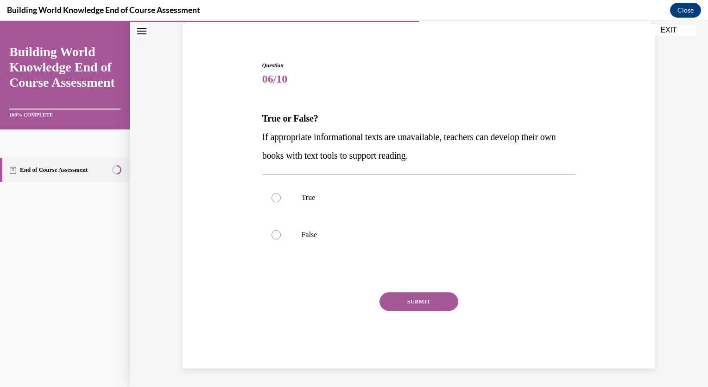
scroll to position [67, 0]
click at [416, 200] on p "True" at bounding box center [427, 197] width 251 height 9
click at [281, 200] on input "True" at bounding box center [276, 197] width 9 height 9
radio input "true"
click at [430, 308] on button "SUBMIT" at bounding box center [419, 302] width 79 height 19
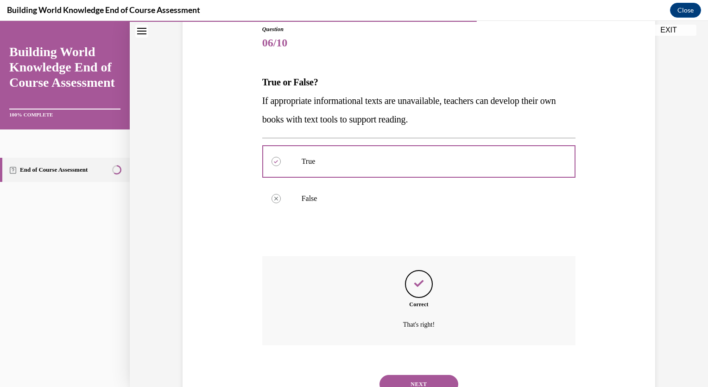
scroll to position [142, 0]
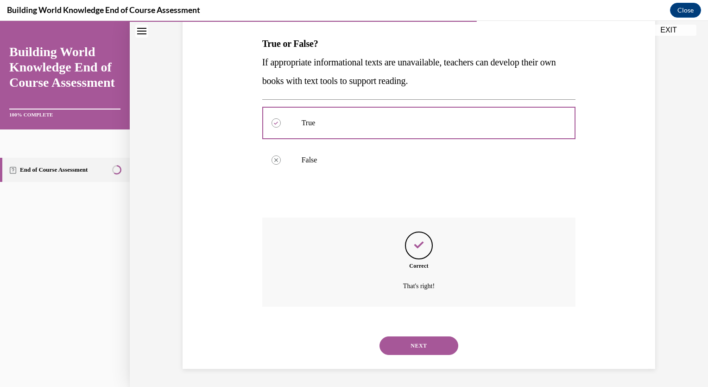
click at [436, 345] on button "NEXT" at bounding box center [419, 345] width 79 height 19
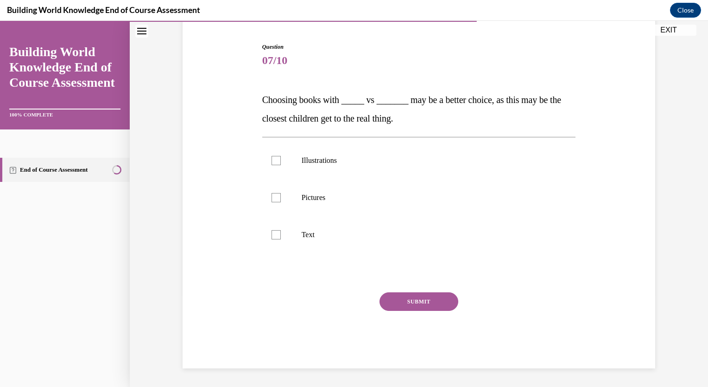
scroll to position [86, 0]
click at [336, 166] on label "Illustrations" at bounding box center [419, 160] width 314 height 37
click at [281, 166] on input "Illustrations" at bounding box center [276, 160] width 9 height 9
checkbox input "true"
click at [326, 200] on p "Pictures" at bounding box center [427, 197] width 251 height 9
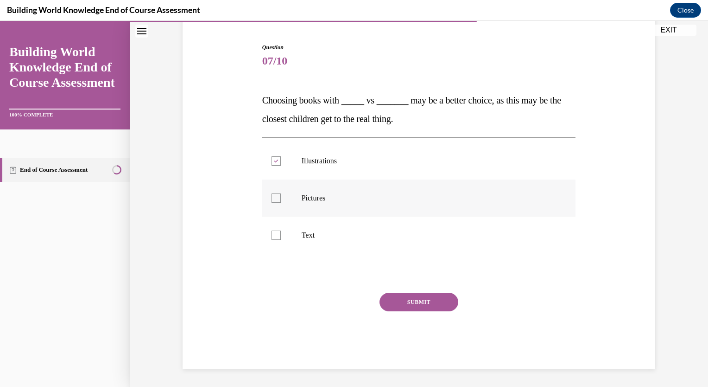
click at [281, 200] on input "Pictures" at bounding box center [276, 197] width 9 height 9
checkbox input "true"
click at [417, 306] on button "SUBMIT" at bounding box center [419, 302] width 79 height 19
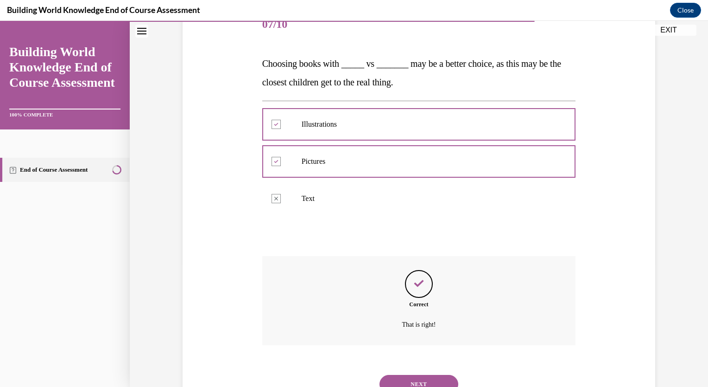
scroll to position [161, 0]
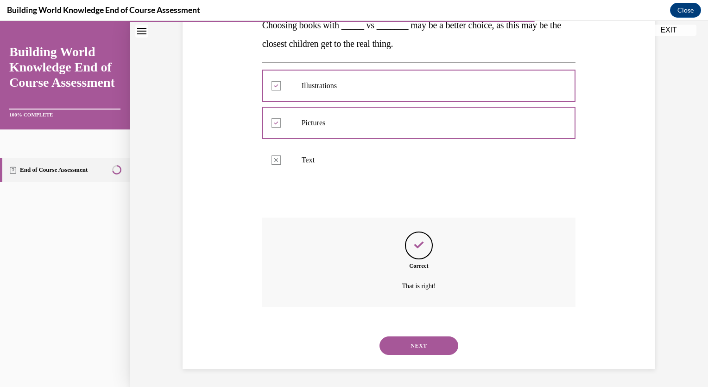
click at [437, 345] on button "NEXT" at bounding box center [419, 345] width 79 height 19
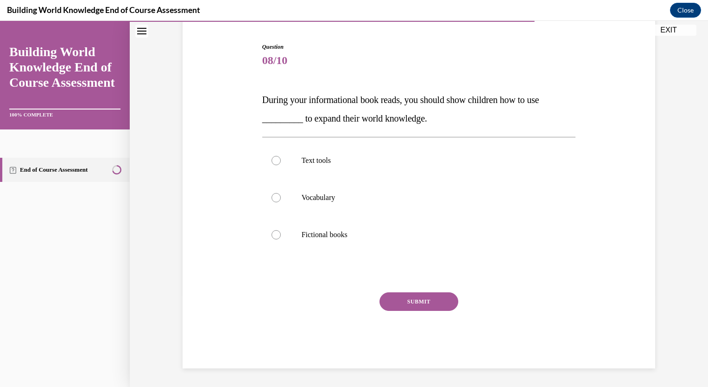
scroll to position [86, 0]
click at [383, 161] on p "Text tools" at bounding box center [427, 160] width 251 height 9
click at [281, 161] on input "Text tools" at bounding box center [276, 160] width 9 height 9
radio input "true"
click at [433, 304] on button "SUBMIT" at bounding box center [419, 302] width 79 height 19
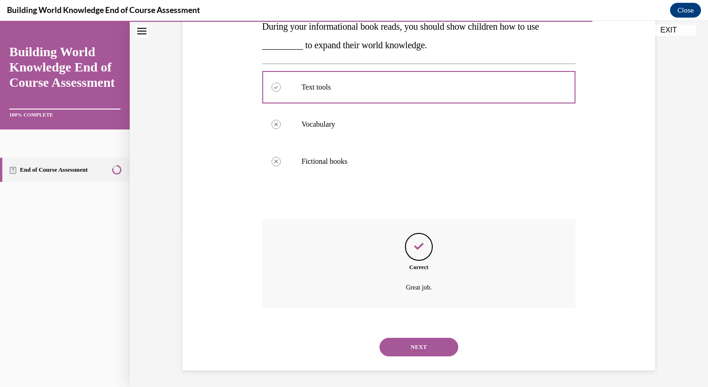
scroll to position [161, 0]
click at [433, 345] on button "NEXT" at bounding box center [419, 345] width 79 height 19
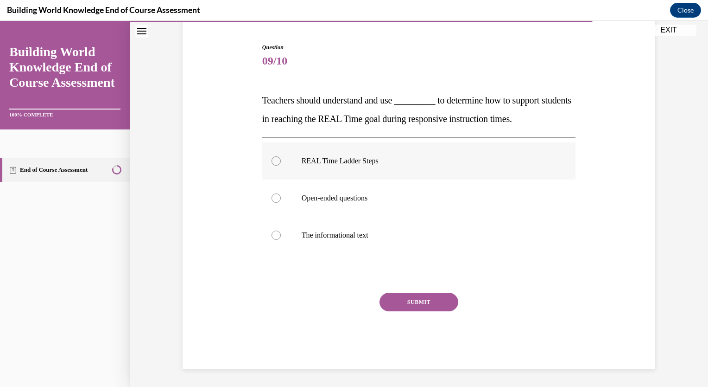
click at [399, 152] on label "REAL Time Ladder Steps" at bounding box center [419, 160] width 314 height 37
click at [281, 156] on input "REAL Time Ladder Steps" at bounding box center [276, 160] width 9 height 9
radio input "true"
click at [423, 300] on button "SUBMIT" at bounding box center [419, 302] width 79 height 19
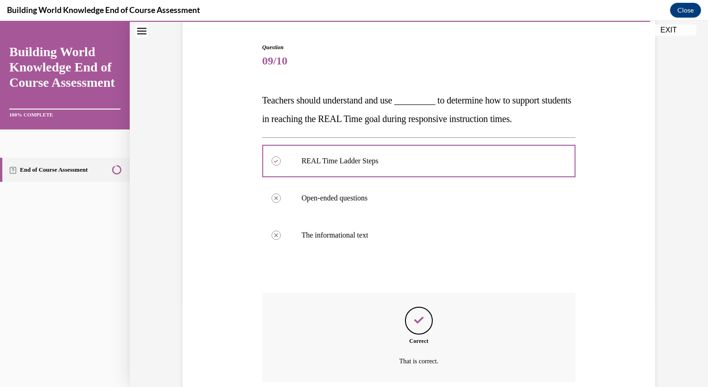
scroll to position [161, 0]
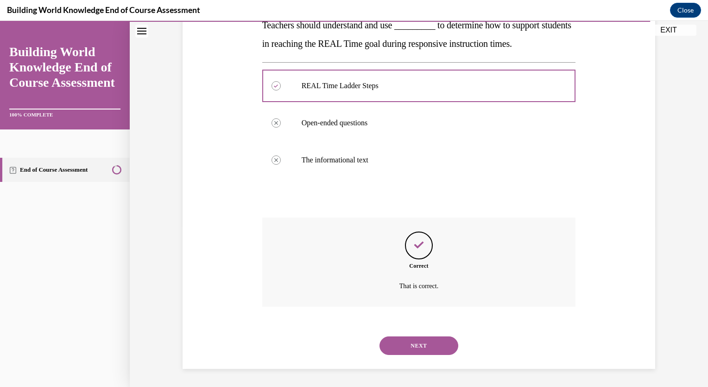
click at [439, 348] on button "NEXT" at bounding box center [419, 345] width 79 height 19
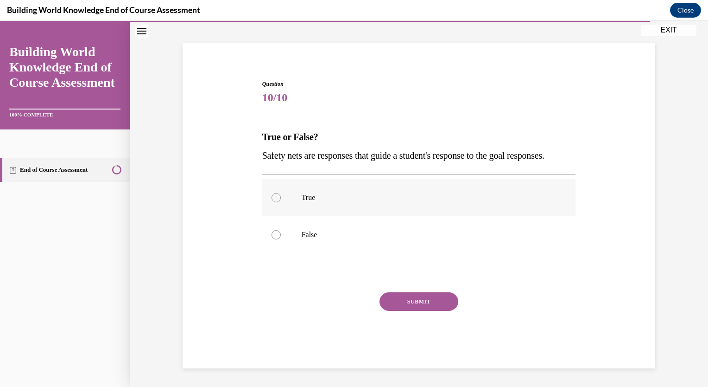
click at [414, 197] on p "True" at bounding box center [427, 197] width 251 height 9
click at [281, 197] on input "True" at bounding box center [276, 197] width 9 height 9
radio input "true"
click at [429, 308] on button "SUBMIT" at bounding box center [419, 301] width 79 height 19
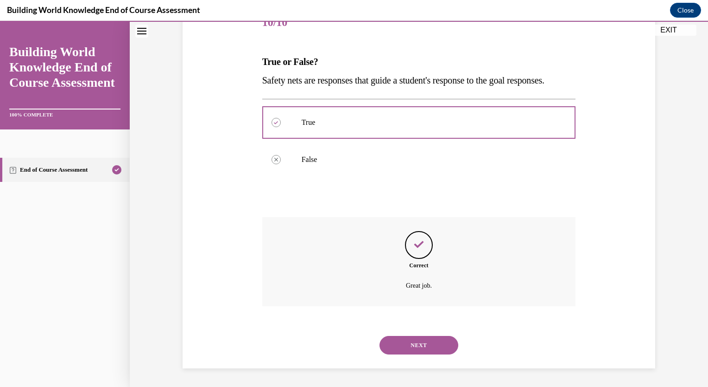
scroll to position [142, 0]
click at [438, 354] on button "NEXT" at bounding box center [419, 345] width 79 height 19
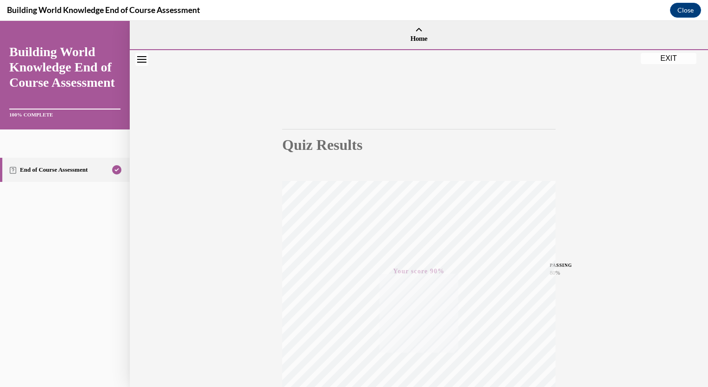
scroll to position [109, 0]
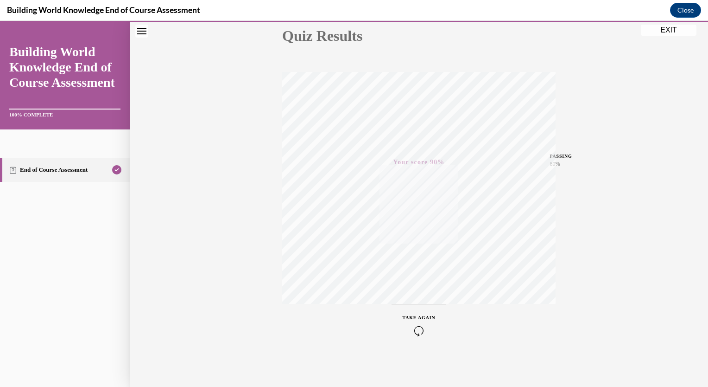
click at [672, 33] on button "EXIT" at bounding box center [669, 30] width 56 height 11
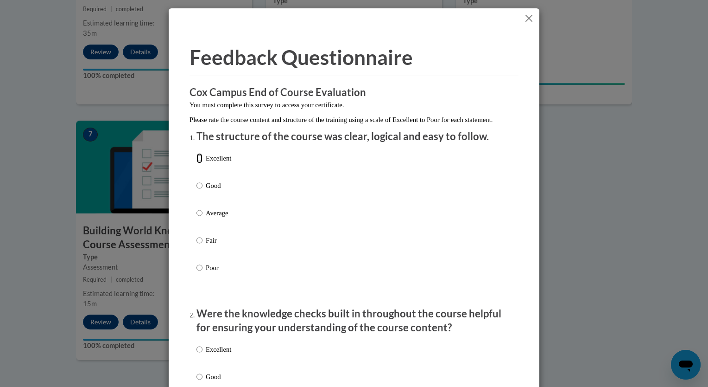
click at [198, 163] on input "Excellent" at bounding box center [200, 158] width 6 height 10
radio input "true"
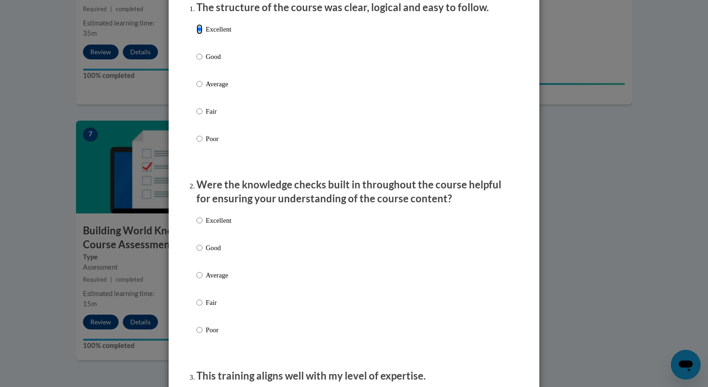
scroll to position [144, 0]
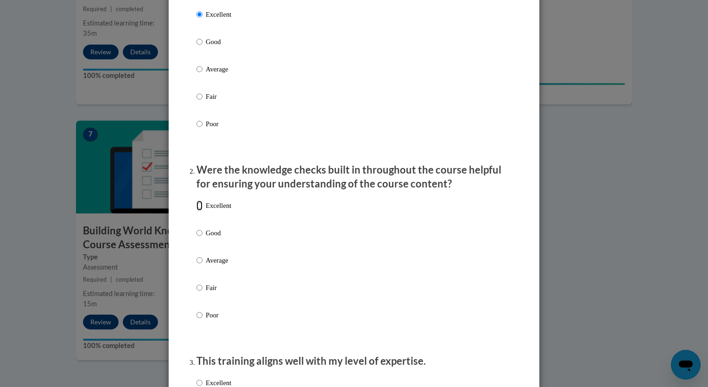
click at [197, 211] on input "Excellent" at bounding box center [200, 205] width 6 height 10
radio input "true"
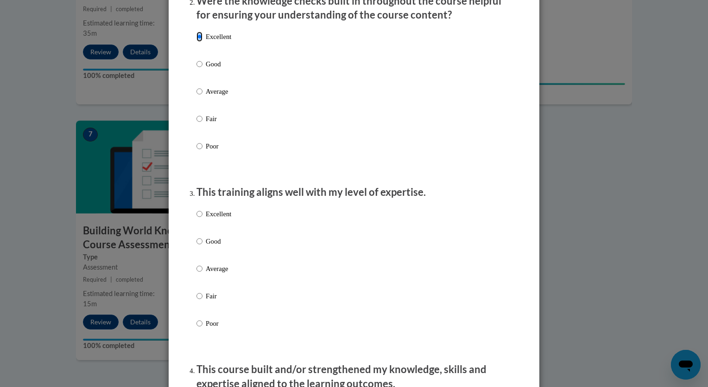
scroll to position [314, 0]
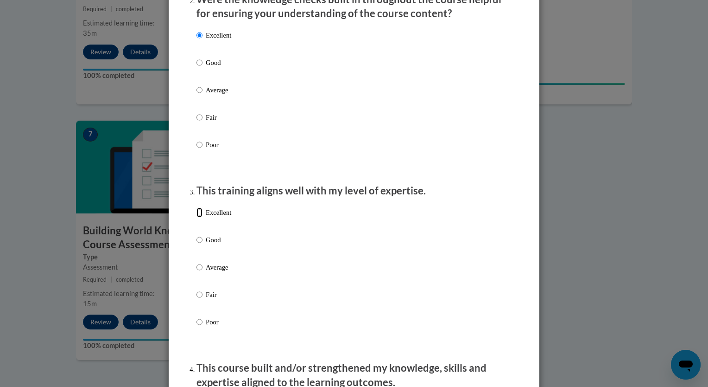
click at [197, 217] on input "Excellent" at bounding box center [200, 212] width 6 height 10
radio input "true"
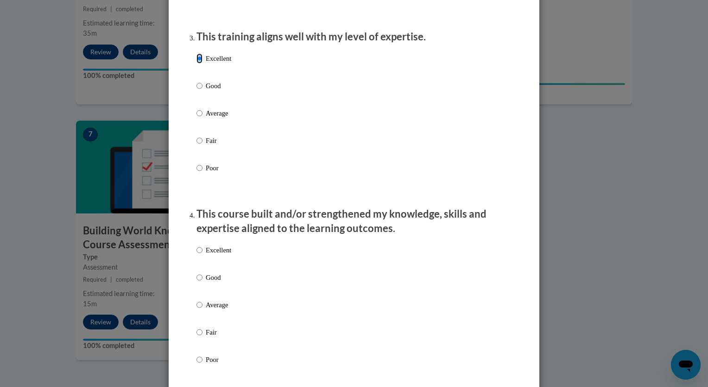
scroll to position [472, 0]
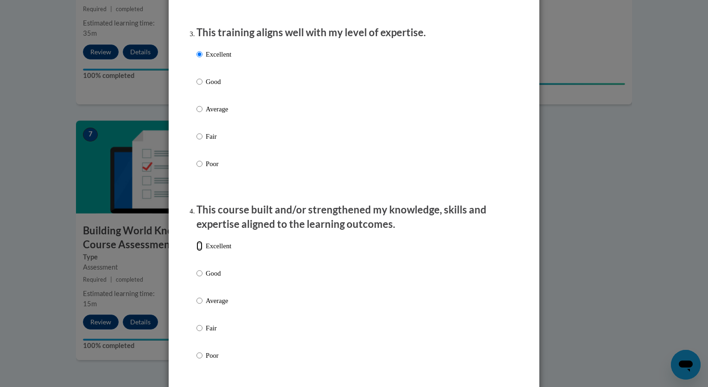
click at [197, 251] on input "Excellent" at bounding box center [200, 246] width 6 height 10
radio input "true"
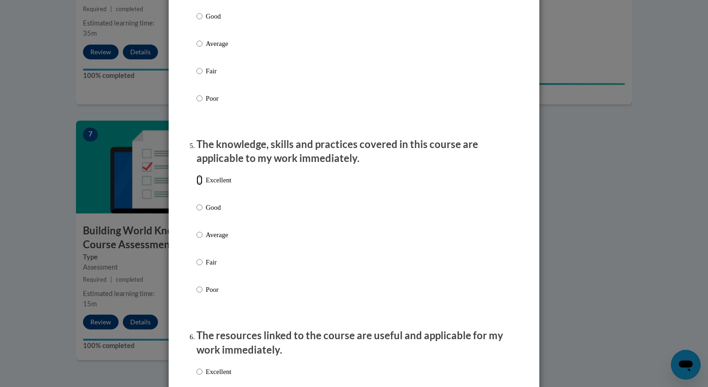
click at [197, 185] on input "Excellent" at bounding box center [200, 180] width 6 height 10
radio input "true"
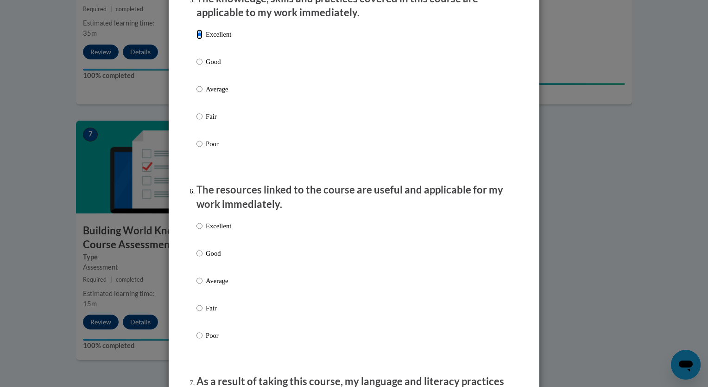
scroll to position [900, 0]
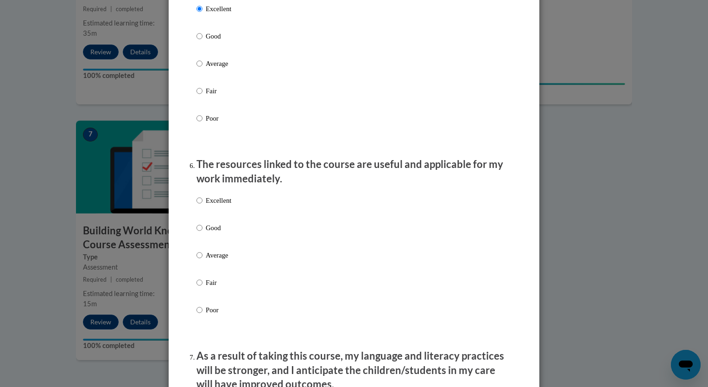
click at [215, 205] on p "Excellent" at bounding box center [219, 200] width 26 height 10
click at [203, 205] on input "Excellent" at bounding box center [200, 200] width 6 height 10
radio input "true"
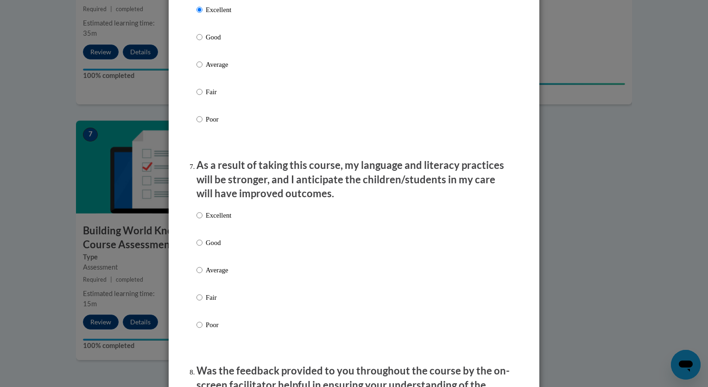
click at [221, 220] on p "Excellent" at bounding box center [219, 215] width 26 height 10
click at [203, 220] on input "Excellent" at bounding box center [200, 215] width 6 height 10
radio input "true"
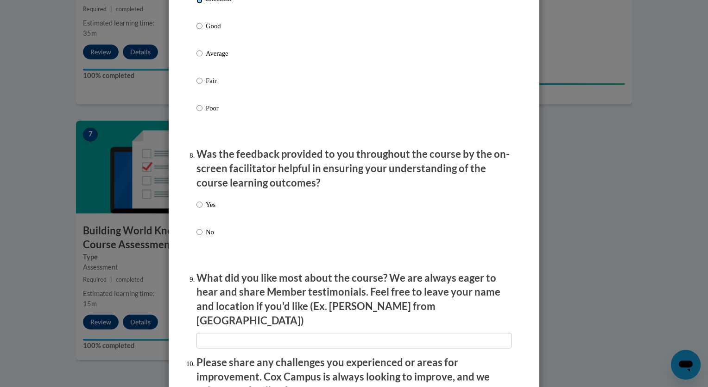
scroll to position [1308, 0]
click at [207, 209] on p "Yes" at bounding box center [211, 204] width 10 height 10
click at [203, 209] on input "Yes" at bounding box center [200, 204] width 6 height 10
radio input "true"
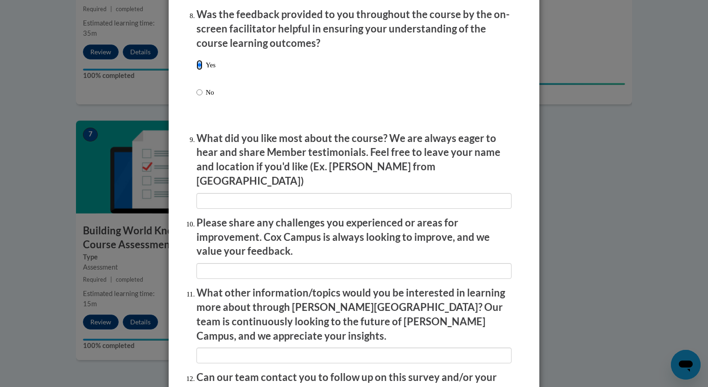
scroll to position [1544, 0]
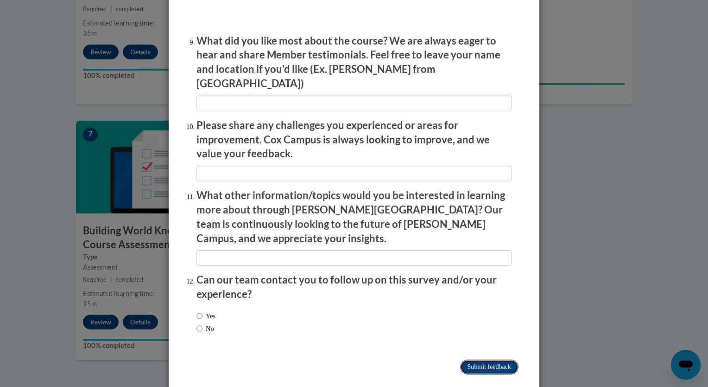
click at [480, 359] on input "Submit feedback" at bounding box center [489, 366] width 58 height 15
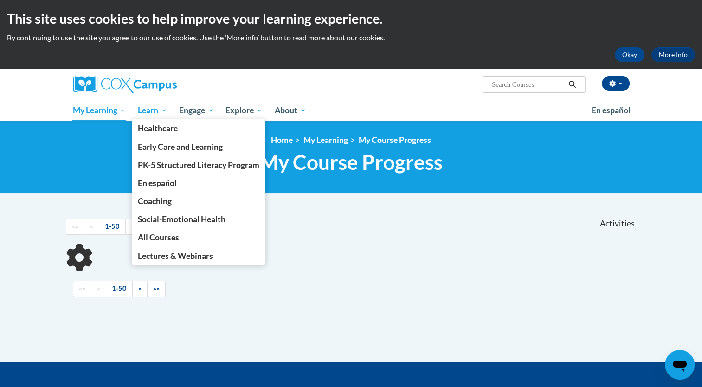
click at [156, 114] on span "Learn" at bounding box center [152, 110] width 29 height 11
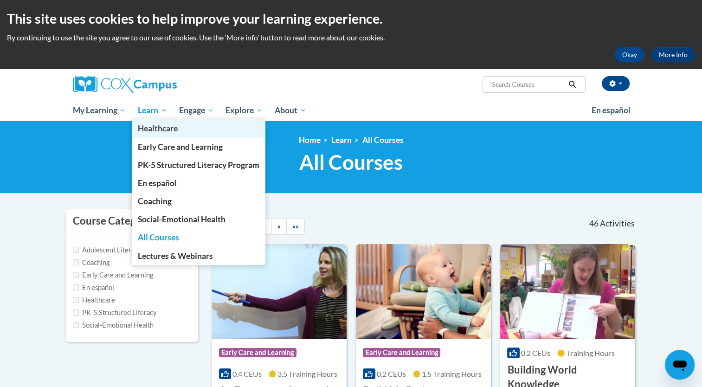
click at [150, 121] on link "Healthcare" at bounding box center [199, 128] width 134 height 18
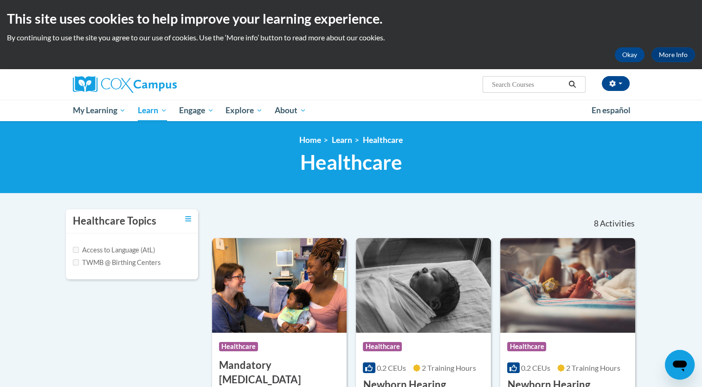
click at [35, 128] on div "<en>Home</en><fr>Accueil</fr><de>Zuhause</de><it>Casa</it><es>Casa</es><pt>Casa…" at bounding box center [351, 157] width 702 height 72
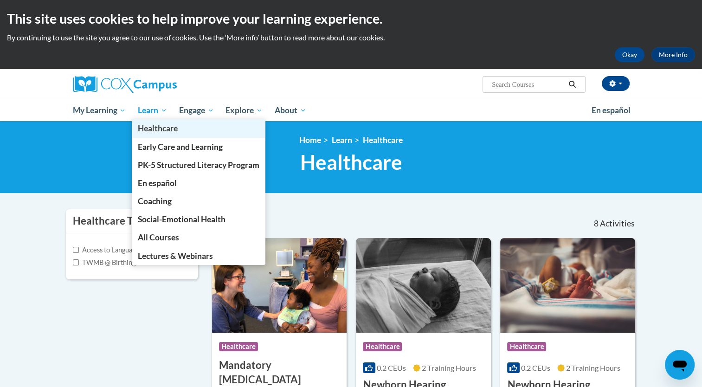
click at [154, 121] on link "Healthcare" at bounding box center [199, 128] width 134 height 18
click at [173, 113] on link "Learn" at bounding box center [152, 110] width 41 height 21
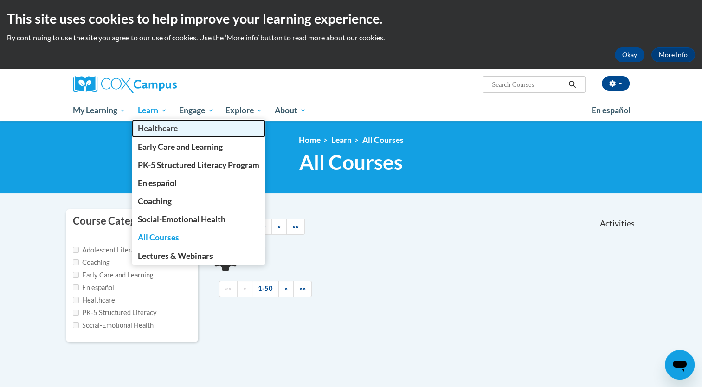
click at [163, 121] on link "Healthcare" at bounding box center [199, 128] width 134 height 18
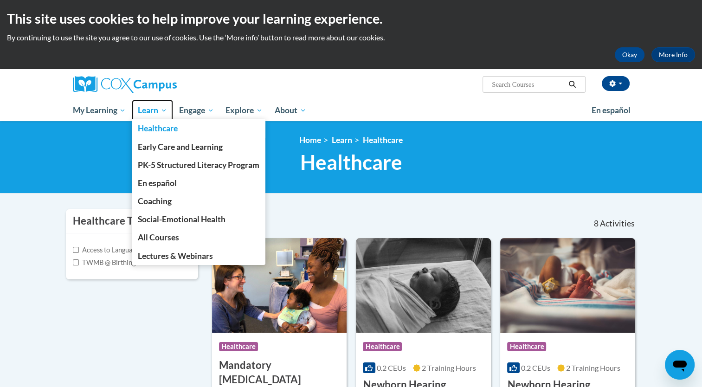
click at [168, 113] on link "Learn" at bounding box center [152, 110] width 41 height 21
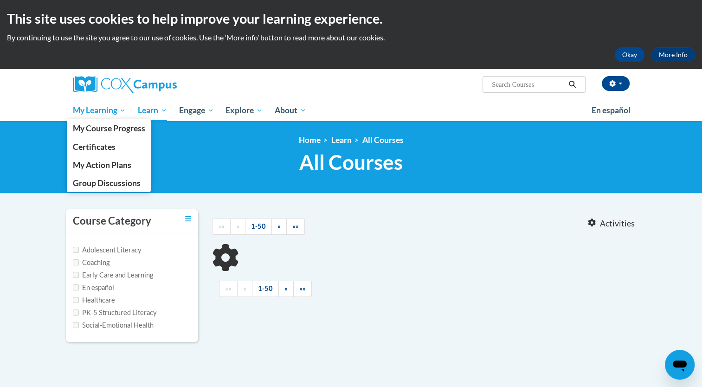
click at [91, 109] on span "My Learning" at bounding box center [98, 110] width 53 height 11
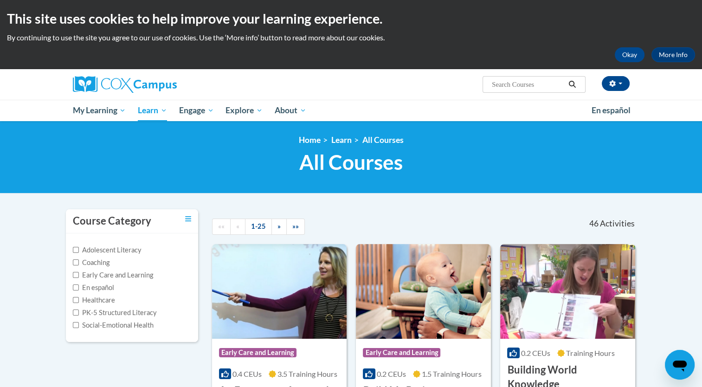
click at [134, 91] on img at bounding box center [125, 84] width 104 height 17
click at [102, 82] on img at bounding box center [125, 84] width 104 height 17
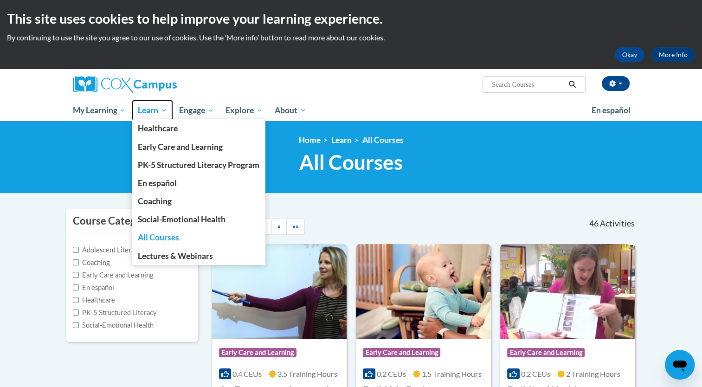
click at [155, 112] on span "Learn" at bounding box center [152, 110] width 29 height 11
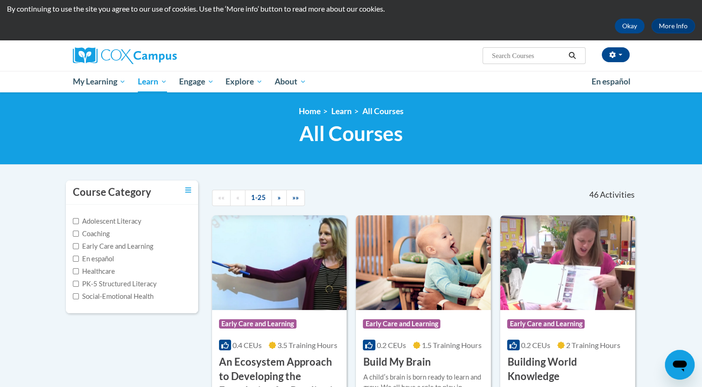
scroll to position [33, 0]
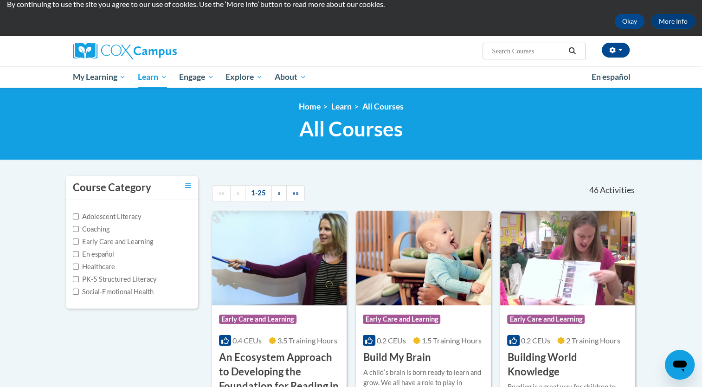
click at [113, 287] on label "Social-Emotional Health" at bounding box center [113, 292] width 81 height 10
click at [79, 288] on input "Social-Emotional Health" at bounding box center [76, 291] width 6 height 6
checkbox input "true"
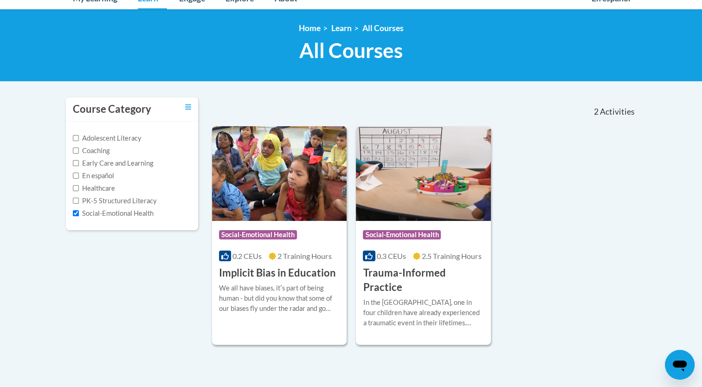
scroll to position [132, 0]
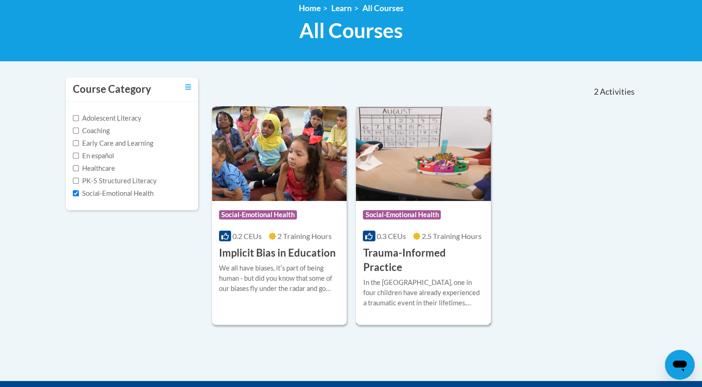
click at [391, 277] on div "In the [GEOGRAPHIC_DATA], one in four children have already experienced a traum…" at bounding box center [423, 292] width 121 height 31
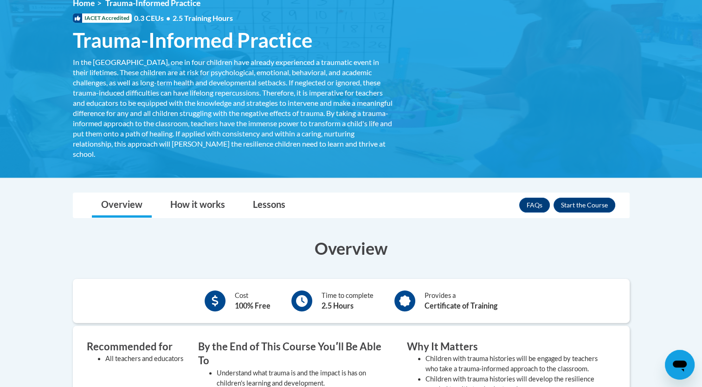
scroll to position [137, 0]
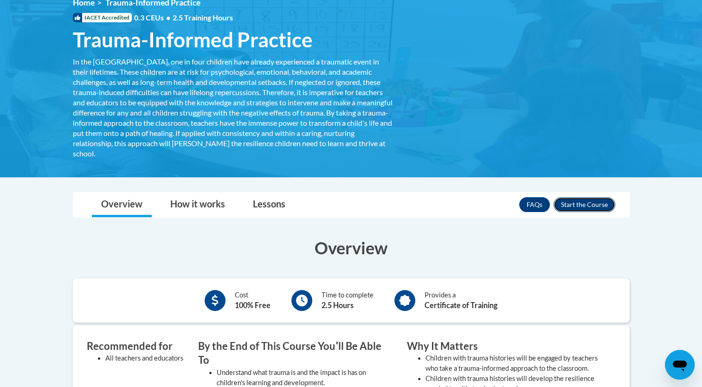
click at [581, 198] on button "Enroll" at bounding box center [584, 204] width 62 height 15
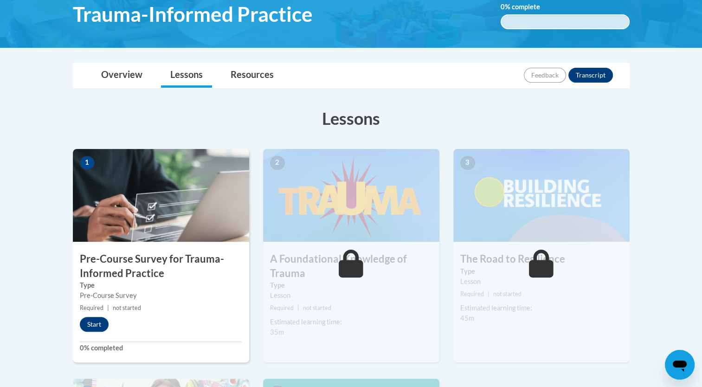
scroll to position [162, 0]
